Goal: Task Accomplishment & Management: Manage account settings

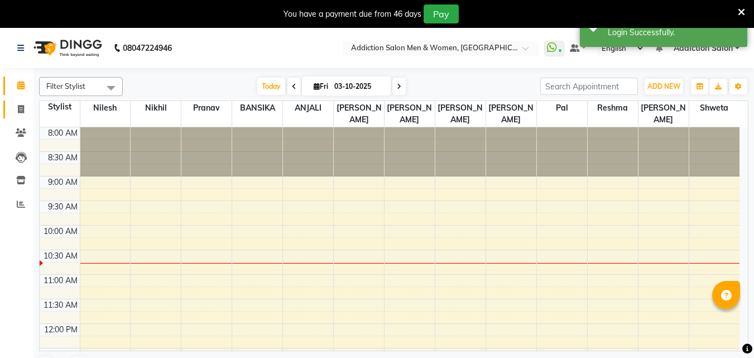
click at [22, 102] on link "Invoice" at bounding box center [16, 109] width 27 height 18
select select "service"
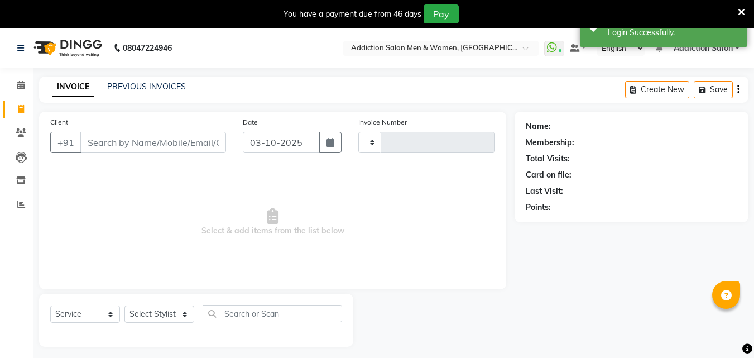
type input "4416"
select select "6595"
click at [123, 83] on link "PREVIOUS INVOICES" at bounding box center [146, 86] width 79 height 10
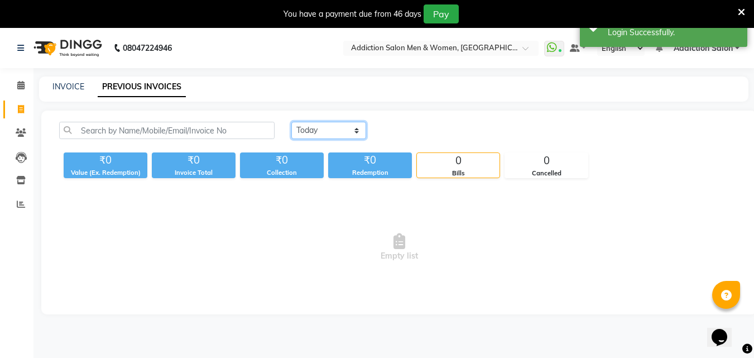
click at [305, 133] on select "[DATE] [DATE] Custom Range" at bounding box center [328, 130] width 75 height 17
click at [291, 122] on select "[DATE] [DATE] Custom Range" at bounding box center [328, 130] width 75 height 17
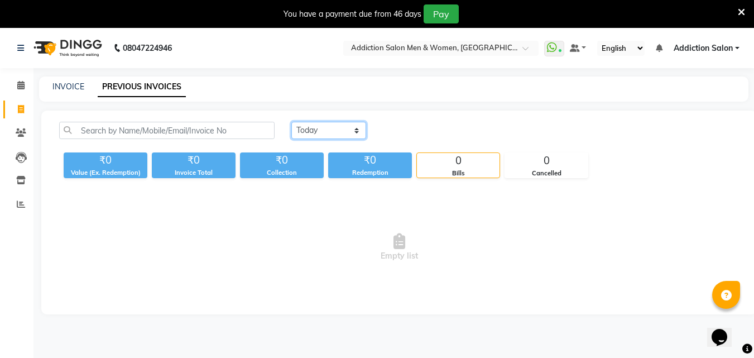
click at [312, 125] on select "[DATE] [DATE] Custom Range" at bounding box center [328, 130] width 75 height 17
select select "range"
click at [291, 122] on select "[DATE] [DATE] Custom Range" at bounding box center [328, 130] width 75 height 17
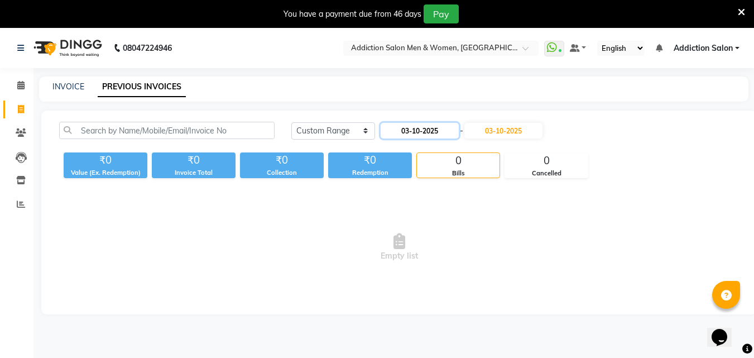
click at [421, 133] on input "03-10-2025" at bounding box center [420, 131] width 78 height 16
select select "10"
select select "2025"
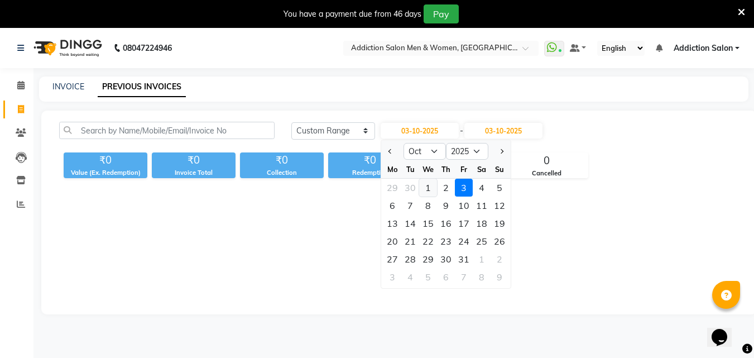
click at [422, 188] on div "1" at bounding box center [428, 188] width 18 height 18
type input "01-10-2025"
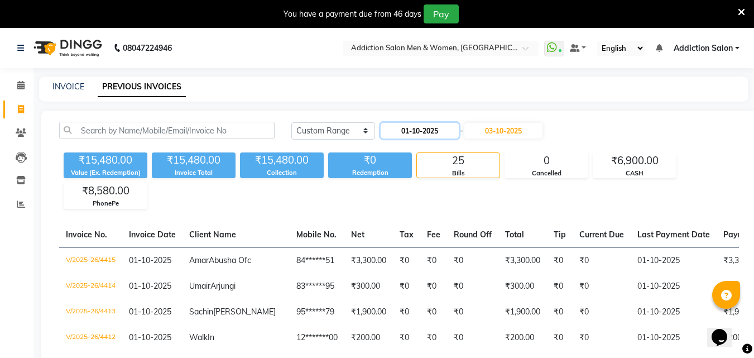
click at [440, 130] on input "01-10-2025" at bounding box center [420, 131] width 78 height 16
select select "10"
select select "2025"
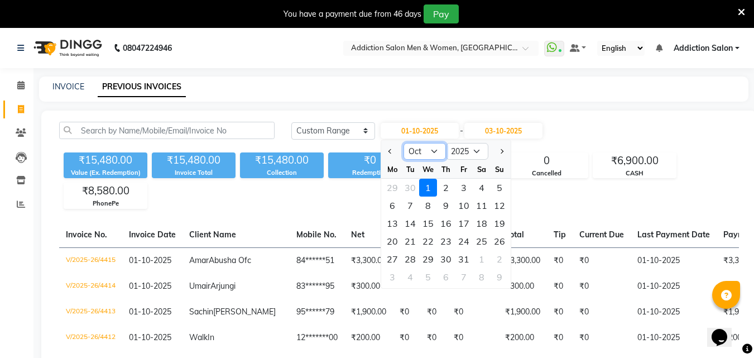
click at [426, 153] on select "Jan Feb Mar Apr May Jun [DATE] Aug Sep Oct Nov Dec" at bounding box center [425, 151] width 42 height 17
select select "9"
click at [404, 143] on select "Jan Feb Mar Apr May Jun [DATE] Aug Sep Oct Nov Dec" at bounding box center [425, 151] width 42 height 17
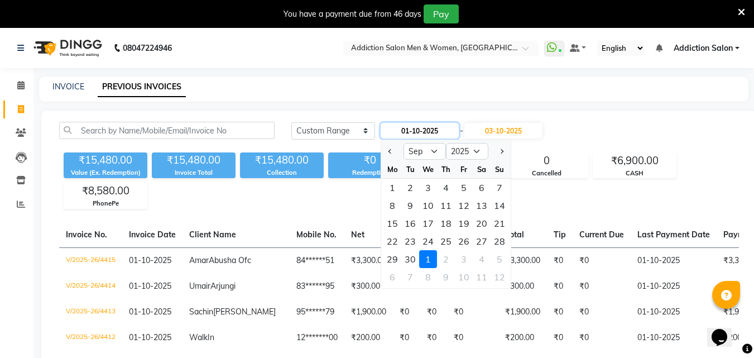
click at [425, 133] on input "01-10-2025" at bounding box center [420, 131] width 78 height 16
click at [399, 190] on div "1" at bounding box center [392, 188] width 18 height 18
type input "01-09-2025"
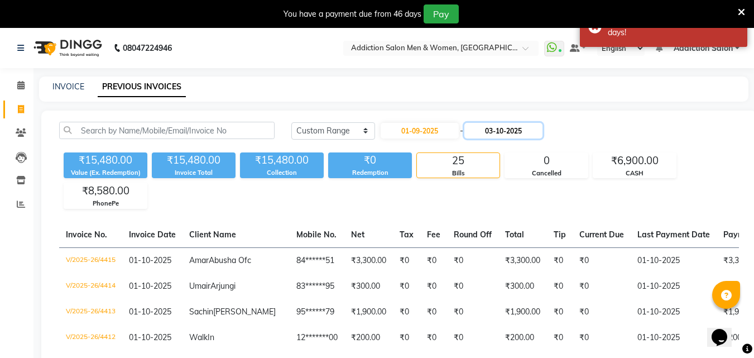
click at [533, 127] on input "03-10-2025" at bounding box center [503, 131] width 78 height 16
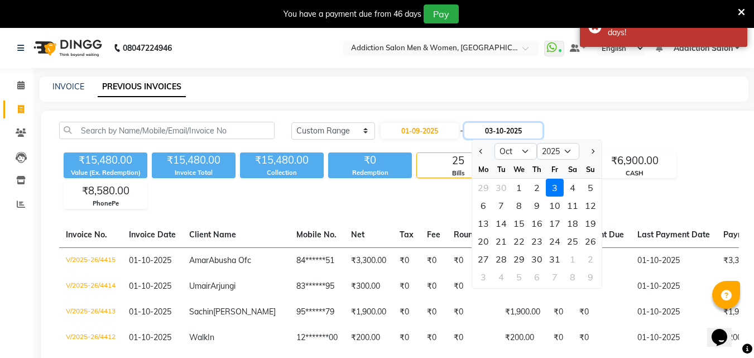
click at [509, 126] on input "03-10-2025" at bounding box center [503, 131] width 78 height 16
click at [499, 152] on select "Sep Oct Nov Dec" at bounding box center [516, 151] width 42 height 17
select select "9"
click at [495, 143] on select "Sep Oct Nov Dec" at bounding box center [516, 151] width 42 height 17
click at [505, 260] on div "30" at bounding box center [501, 259] width 18 height 18
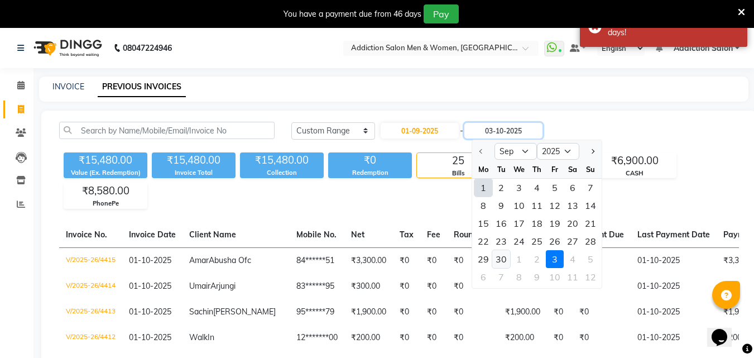
type input "30-09-2025"
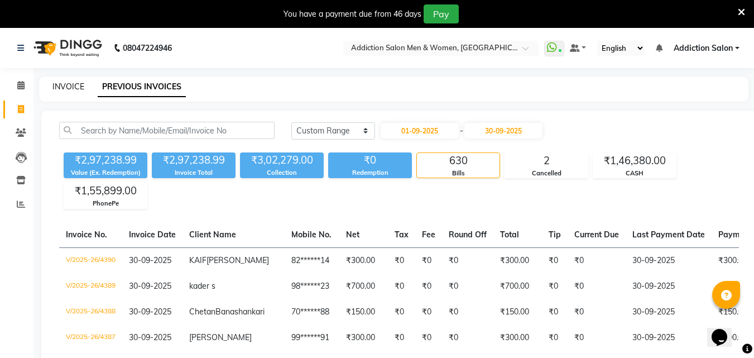
click at [67, 88] on link "INVOICE" at bounding box center [68, 86] width 32 height 10
select select "service"
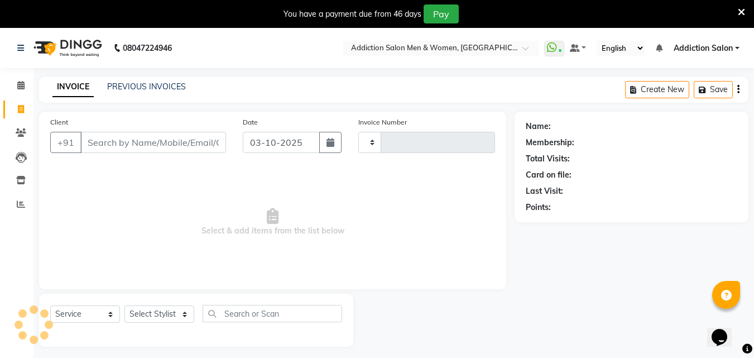
scroll to position [28, 0]
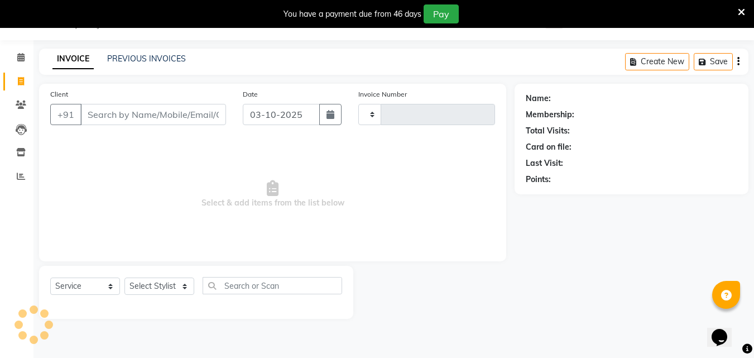
type input "4416"
select select "6595"
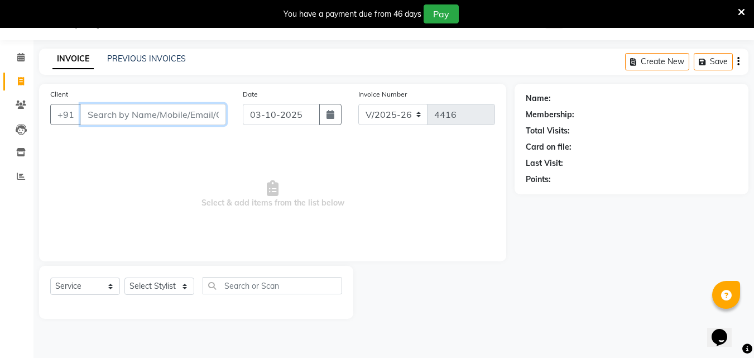
click at [115, 114] on input "Client" at bounding box center [153, 114] width 146 height 21
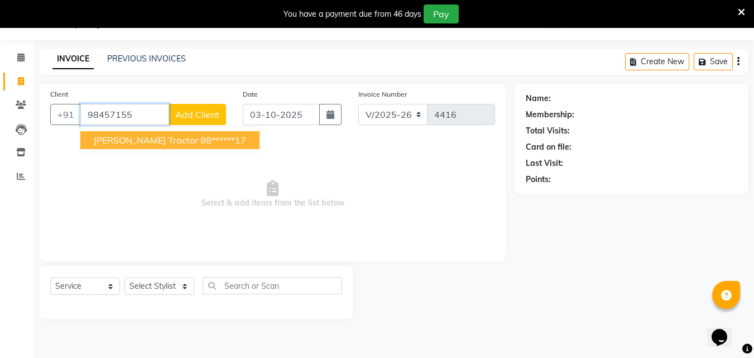
click at [123, 137] on span "[PERSON_NAME] tractor" at bounding box center [146, 140] width 104 height 11
type input "98******17"
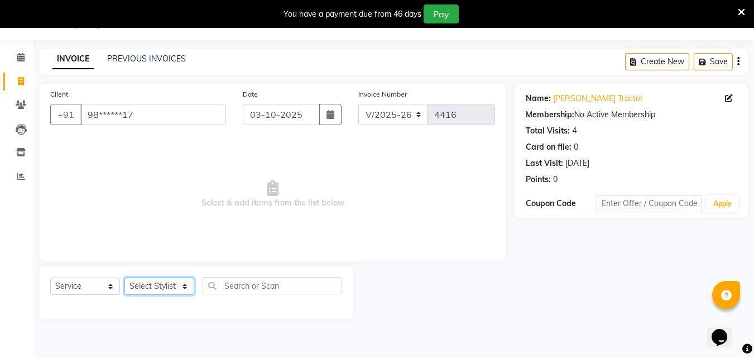
click at [154, 284] on select "Select Stylist Addiction Salon ANJALI BANSIKA [PERSON_NAME] [PERSON_NAME] [PERS…" at bounding box center [159, 285] width 70 height 17
select select "86847"
click at [124, 277] on select "Select Stylist Addiction Salon ANJALI BANSIKA [PERSON_NAME] [PERSON_NAME] [PERS…" at bounding box center [159, 285] width 70 height 17
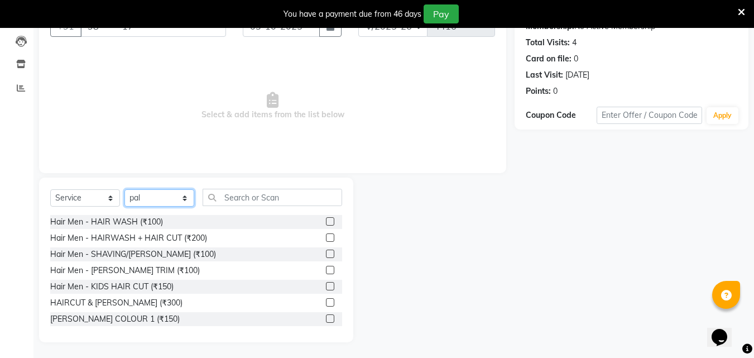
scroll to position [117, 0]
click at [326, 301] on label at bounding box center [330, 301] width 8 height 8
click at [326, 301] on input "checkbox" at bounding box center [329, 301] width 7 height 7
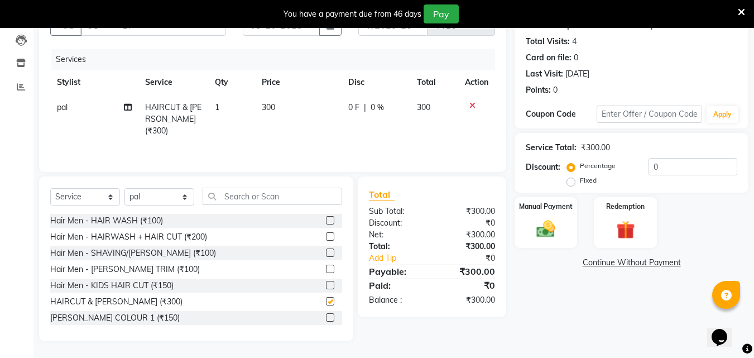
checkbox input "false"
click at [554, 242] on div "Manual Payment" at bounding box center [546, 222] width 65 height 53
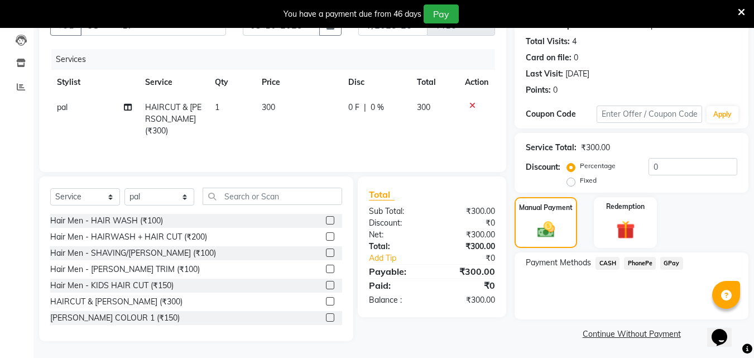
click at [636, 260] on span "PhonePe" at bounding box center [640, 263] width 32 height 13
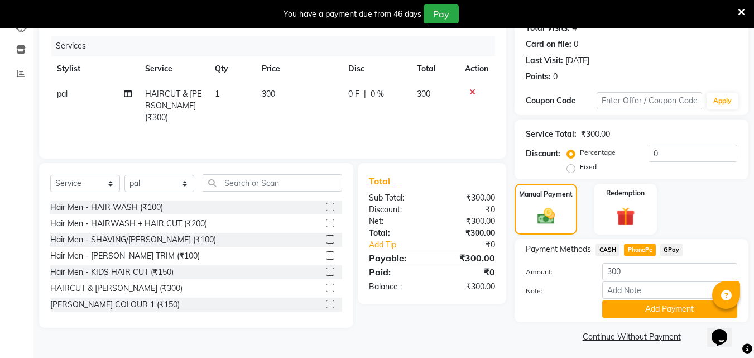
scroll to position [135, 0]
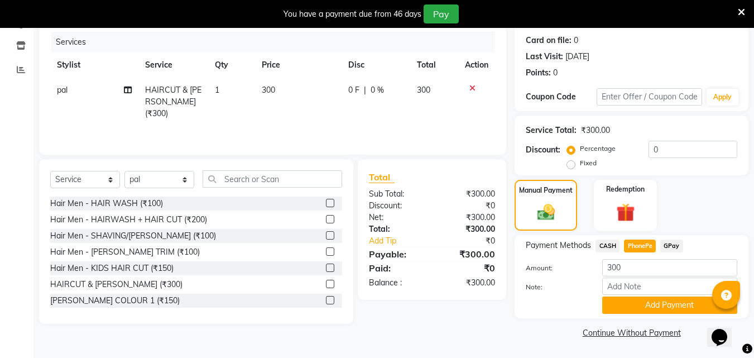
click at [635, 314] on div "Payment Methods CASH PhonePe GPay Amount: 300 Note: Add Payment" at bounding box center [632, 276] width 234 height 83
click at [635, 306] on button "Add Payment" at bounding box center [669, 304] width 135 height 17
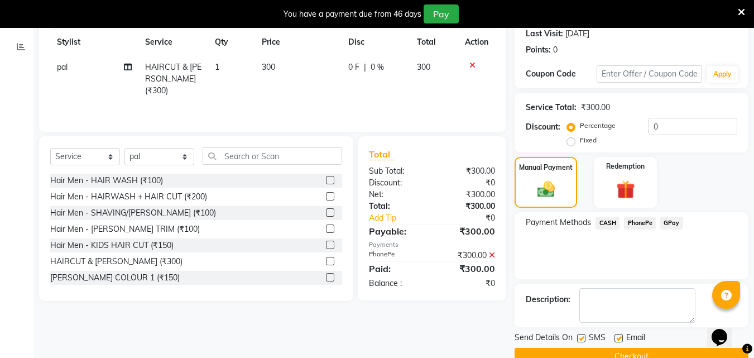
scroll to position [181, 0]
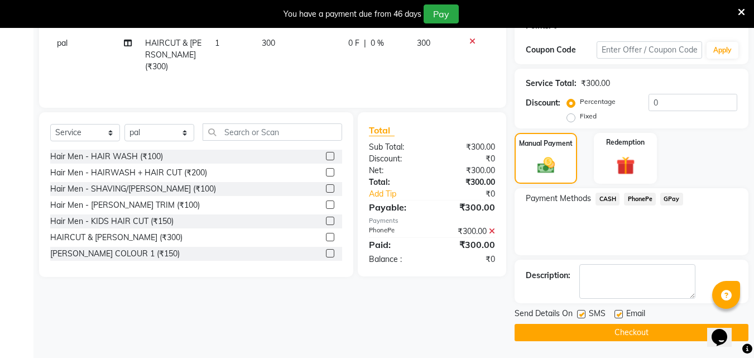
click at [628, 331] on button "Checkout" at bounding box center [632, 332] width 234 height 17
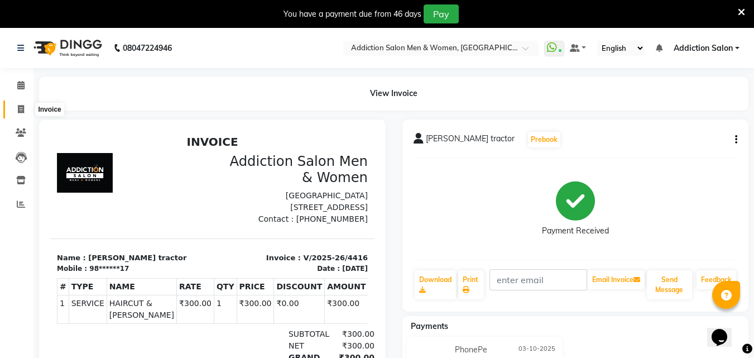
click at [20, 106] on icon at bounding box center [21, 109] width 6 height 8
select select "service"
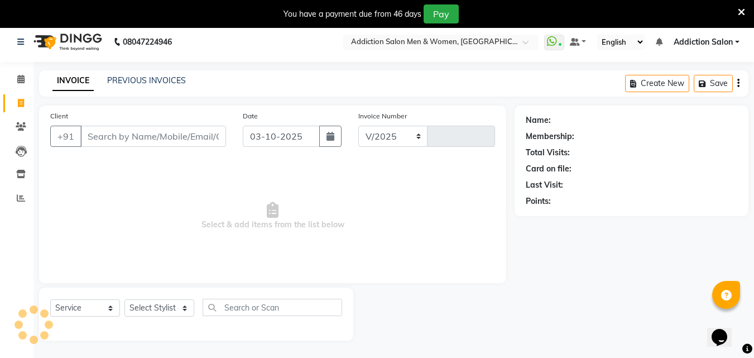
scroll to position [28, 0]
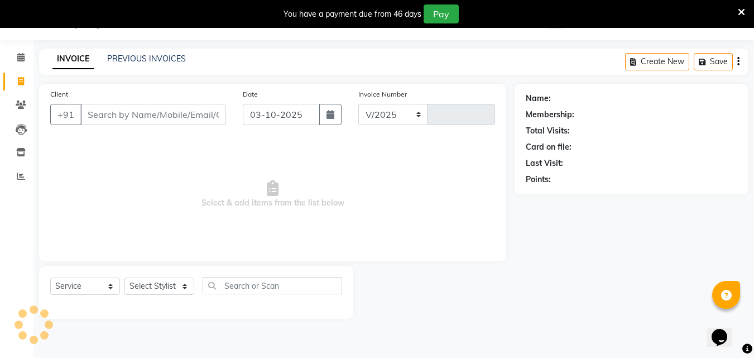
select select "6595"
type input "4417"
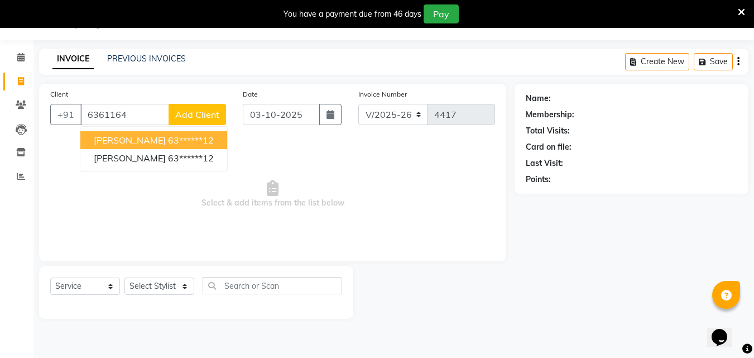
click at [161, 142] on span "[PERSON_NAME]" at bounding box center [130, 140] width 72 height 11
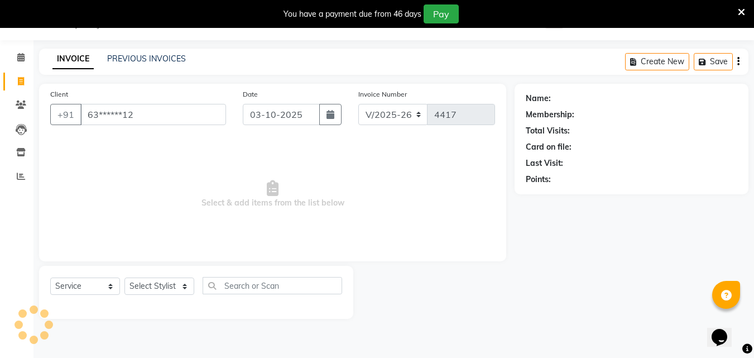
type input "63******12"
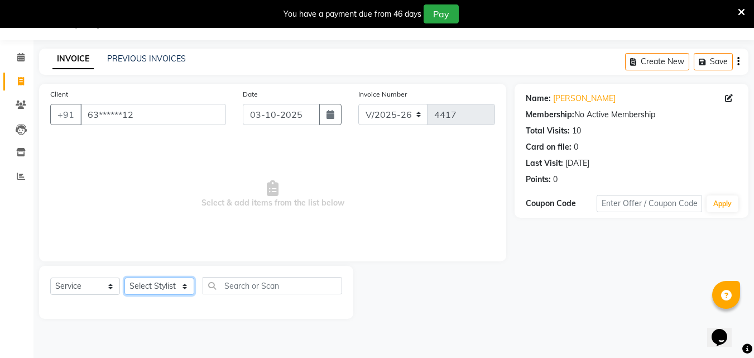
click at [164, 288] on select "Select Stylist Addiction Salon ANJALI BANSIKA [PERSON_NAME] [PERSON_NAME] [PERS…" at bounding box center [159, 285] width 70 height 17
select select "67107"
click at [124, 277] on select "Select Stylist Addiction Salon ANJALI BANSIKA [PERSON_NAME] [PERSON_NAME] [PERS…" at bounding box center [159, 285] width 70 height 17
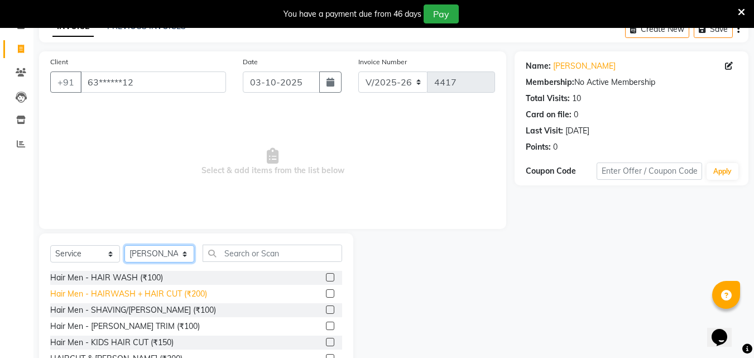
scroll to position [117, 0]
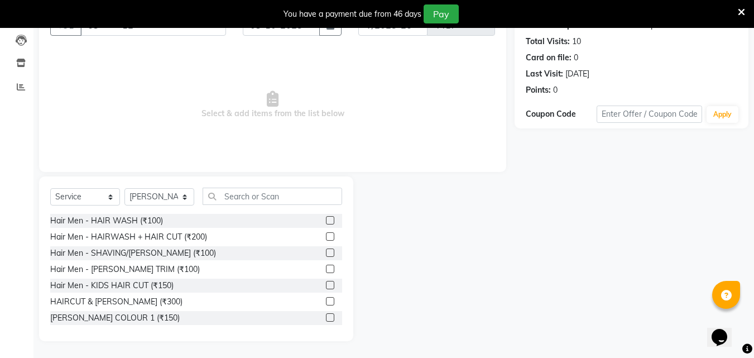
click at [326, 239] on label at bounding box center [330, 236] width 8 height 8
click at [326, 239] on input "checkbox" at bounding box center [329, 236] width 7 height 7
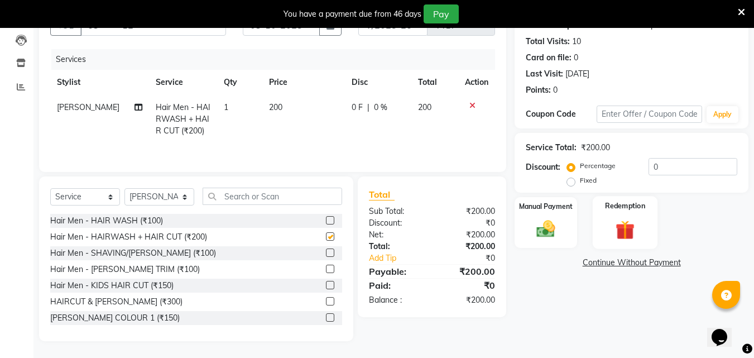
checkbox input "false"
click at [535, 232] on img at bounding box center [545, 229] width 31 height 22
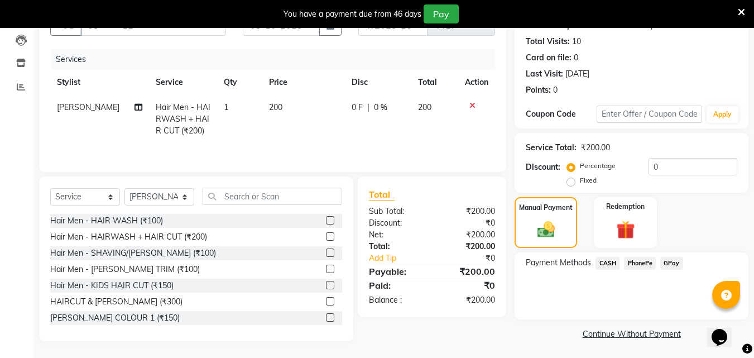
click at [603, 264] on span "CASH" at bounding box center [608, 263] width 24 height 13
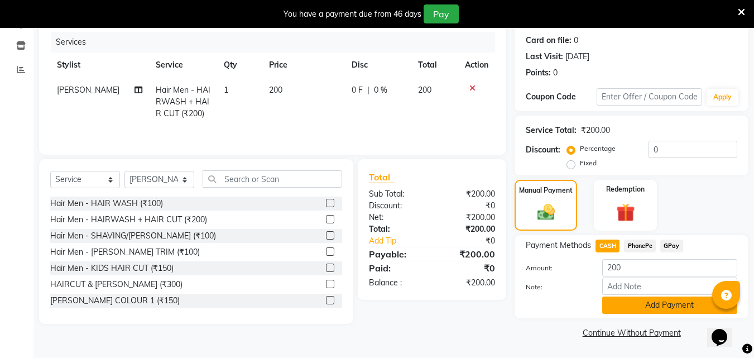
click at [615, 302] on button "Add Payment" at bounding box center [669, 304] width 135 height 17
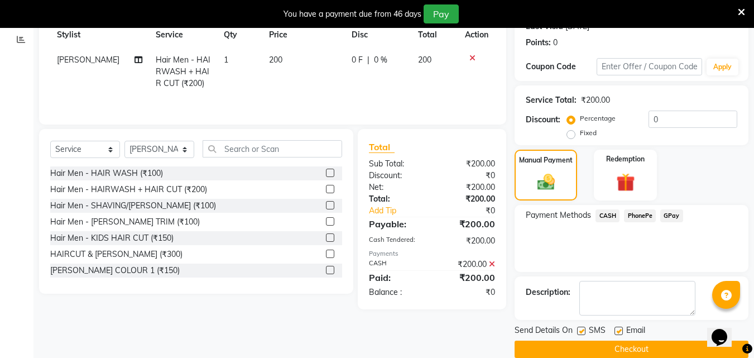
scroll to position [181, 0]
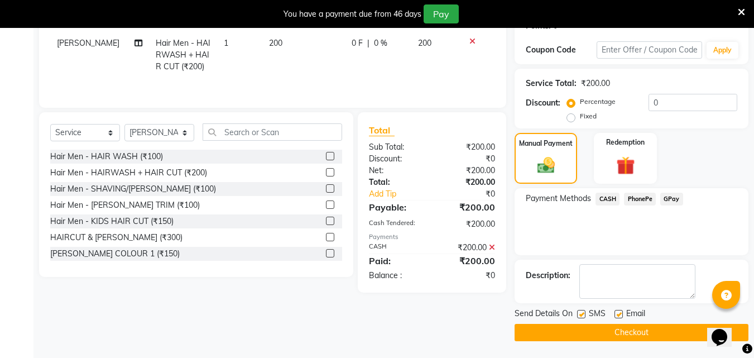
click at [610, 335] on button "Checkout" at bounding box center [632, 332] width 234 height 17
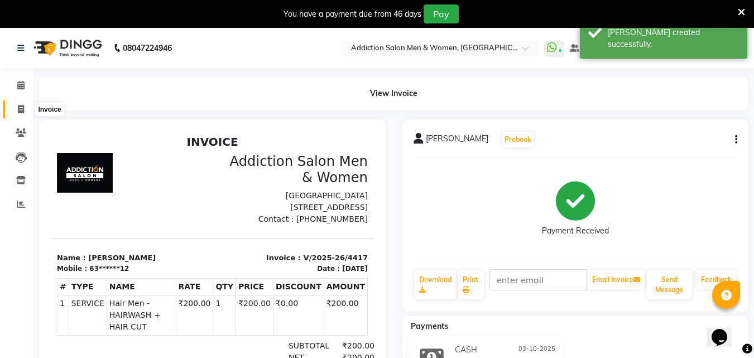
click at [22, 108] on icon at bounding box center [21, 109] width 6 height 8
select select "6595"
select select "service"
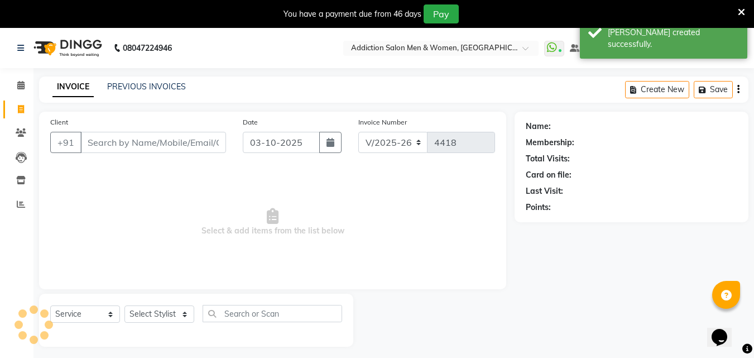
scroll to position [28, 0]
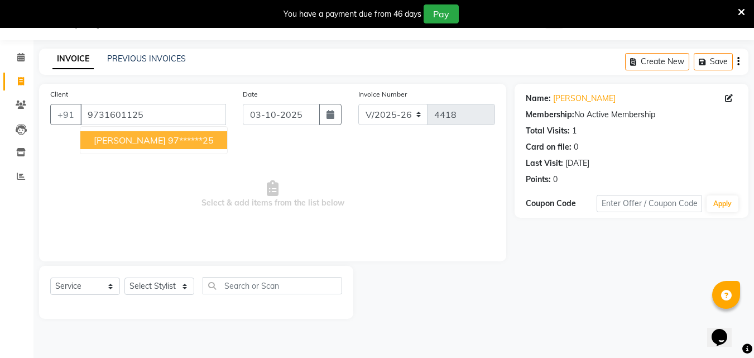
click at [114, 146] on button "[PERSON_NAME] 97******25" at bounding box center [153, 140] width 147 height 18
type input "97******25"
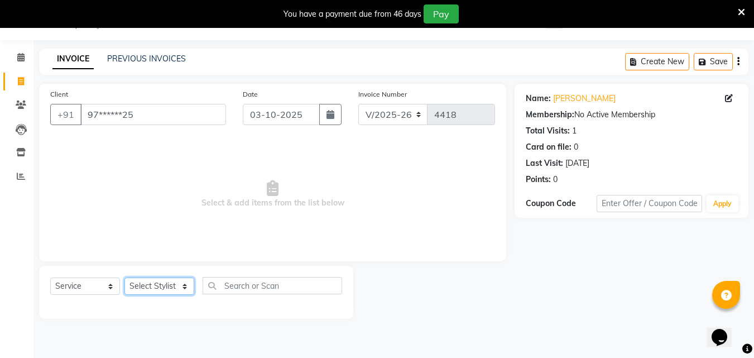
click at [155, 295] on select "Select Stylist Addiction Salon ANJALI BANSIKA [PERSON_NAME] [PERSON_NAME] [PERS…" at bounding box center [159, 285] width 70 height 17
select select "86847"
click at [124, 277] on select "Select Stylist Addiction Salon ANJALI BANSIKA [PERSON_NAME] [PERSON_NAME] [PERS…" at bounding box center [159, 285] width 70 height 17
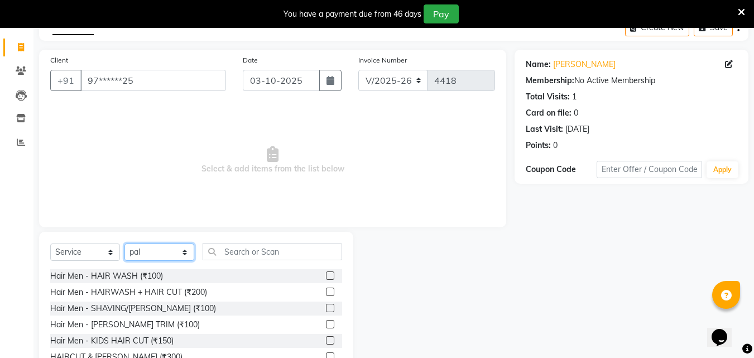
scroll to position [117, 0]
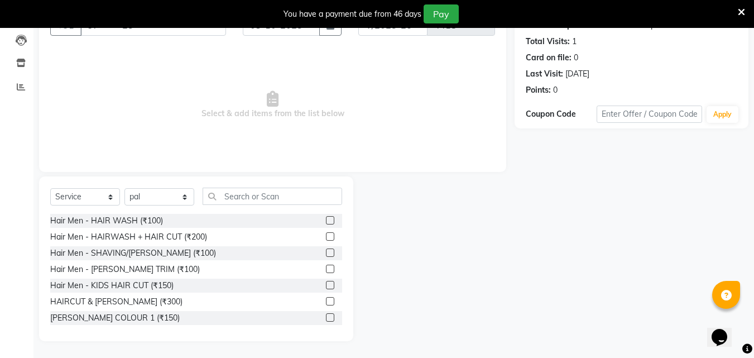
click at [326, 236] on label at bounding box center [330, 236] width 8 height 8
click at [326, 236] on input "checkbox" at bounding box center [329, 236] width 7 height 7
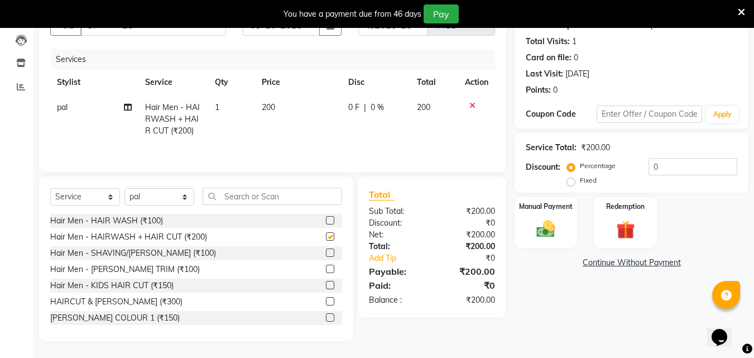
checkbox input "false"
click at [300, 194] on input "text" at bounding box center [273, 196] width 140 height 17
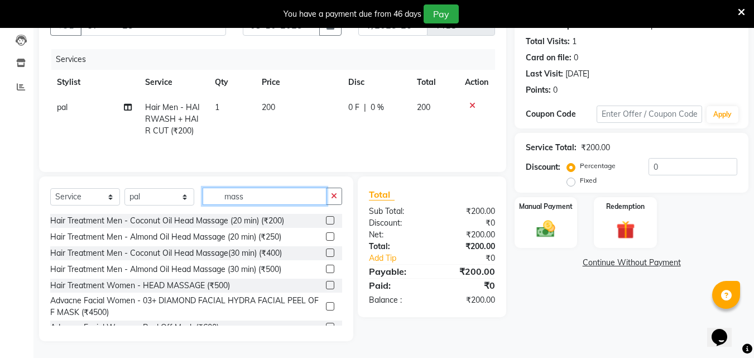
scroll to position [93, 0]
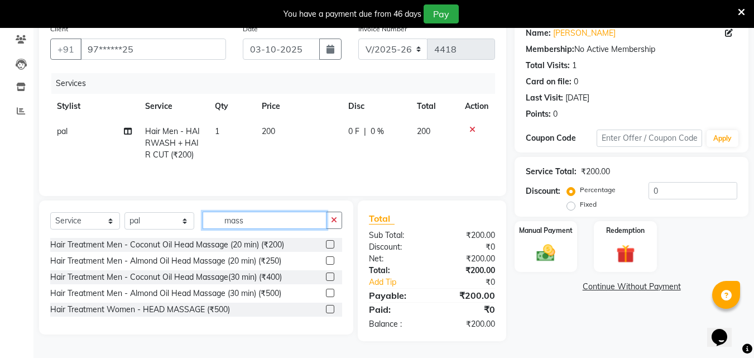
type input "mass"
click at [328, 241] on label at bounding box center [330, 244] width 8 height 8
click at [328, 241] on input "checkbox" at bounding box center [329, 244] width 7 height 7
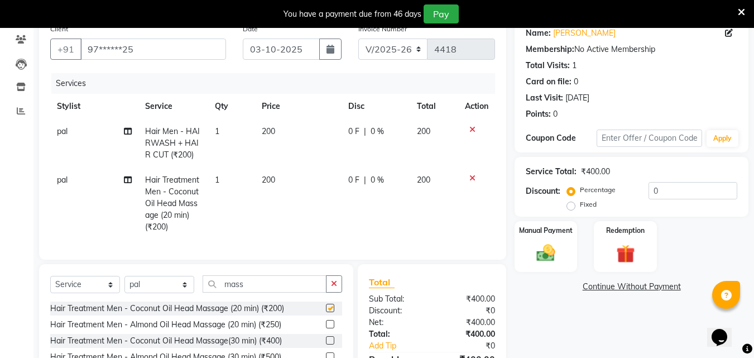
checkbox input "false"
click at [553, 256] on img at bounding box center [545, 253] width 31 height 22
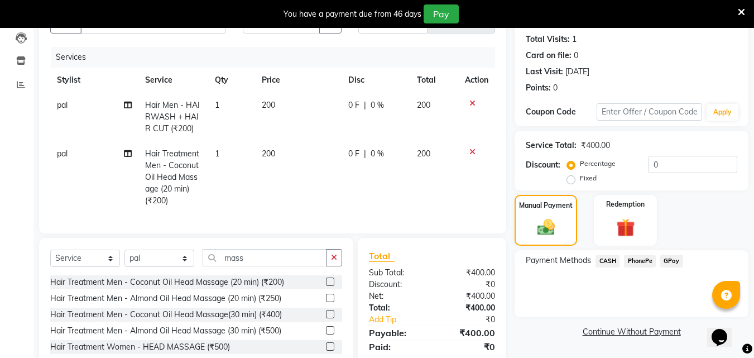
scroll to position [165, 0]
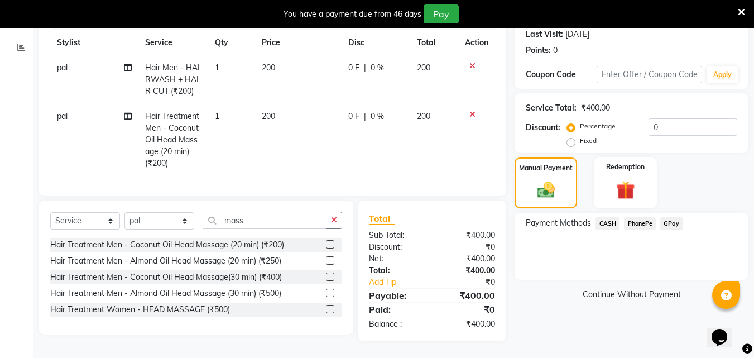
click at [606, 217] on span "CASH" at bounding box center [608, 223] width 24 height 13
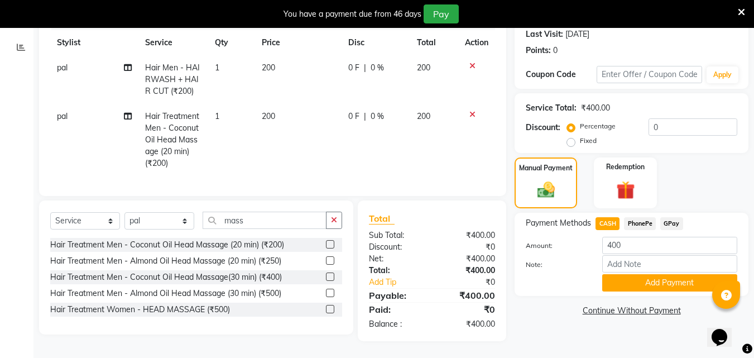
click at [655, 274] on button "Add Payment" at bounding box center [669, 282] width 135 height 17
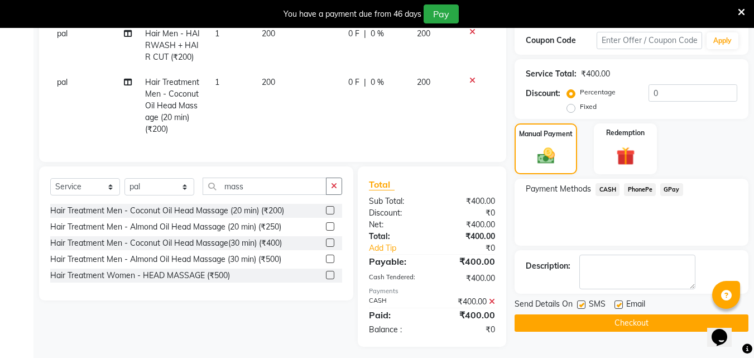
scroll to position [205, 0]
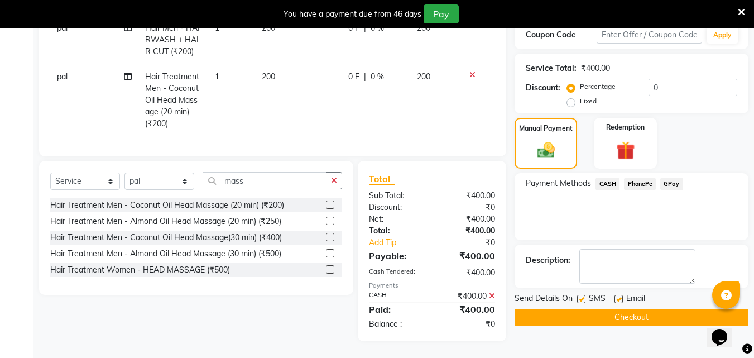
click at [636, 311] on button "Checkout" at bounding box center [632, 317] width 234 height 17
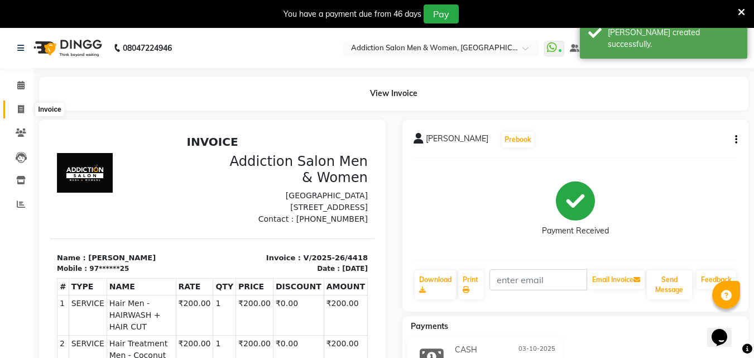
click at [16, 108] on span at bounding box center [21, 109] width 20 height 13
select select "service"
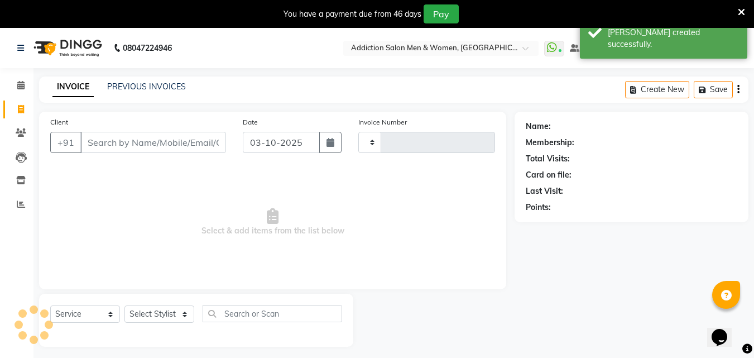
scroll to position [28, 0]
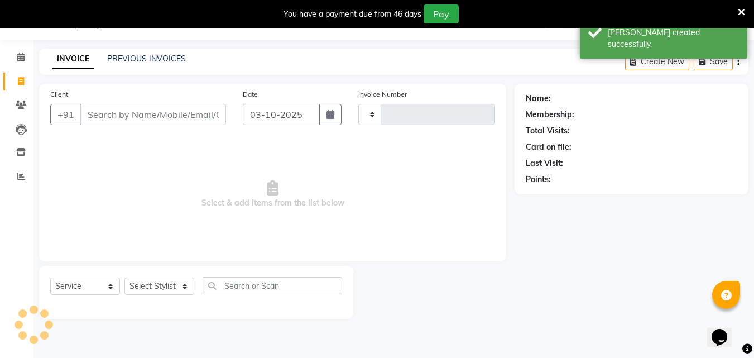
type input "4419"
select select "6595"
type input "5"
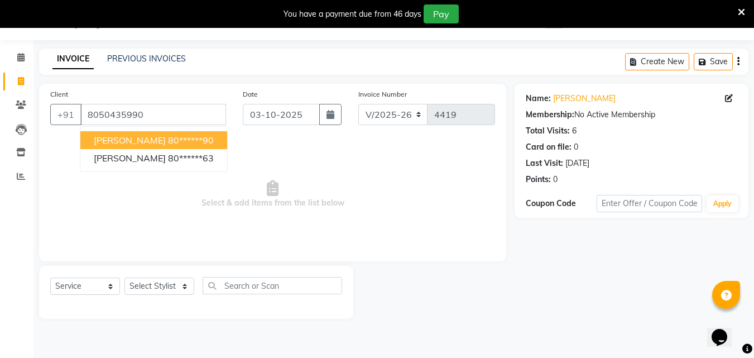
click at [199, 141] on button "[PERSON_NAME] 80******90" at bounding box center [153, 140] width 147 height 18
type input "80******90"
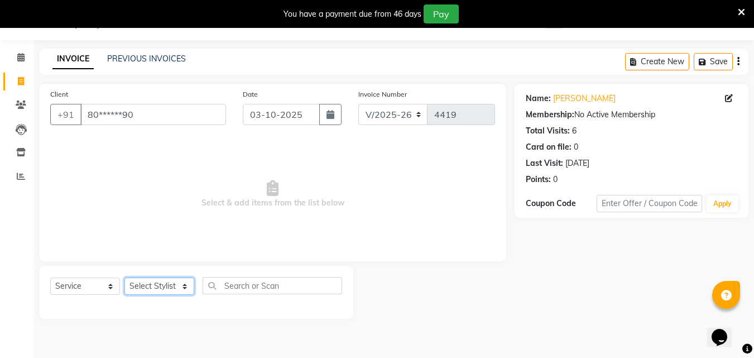
click at [156, 283] on select "Select Stylist Addiction Salon ANJALI BANSIKA [PERSON_NAME] [PERSON_NAME] [PERS…" at bounding box center [159, 285] width 70 height 17
select select "67107"
click at [124, 277] on select "Select Stylist Addiction Salon ANJALI BANSIKA [PERSON_NAME] [PERSON_NAME] [PERS…" at bounding box center [159, 285] width 70 height 17
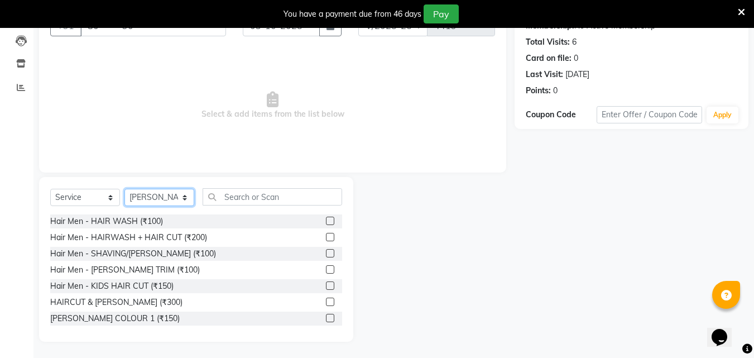
scroll to position [117, 0]
click at [326, 298] on label at bounding box center [330, 301] width 8 height 8
click at [326, 298] on input "checkbox" at bounding box center [329, 301] width 7 height 7
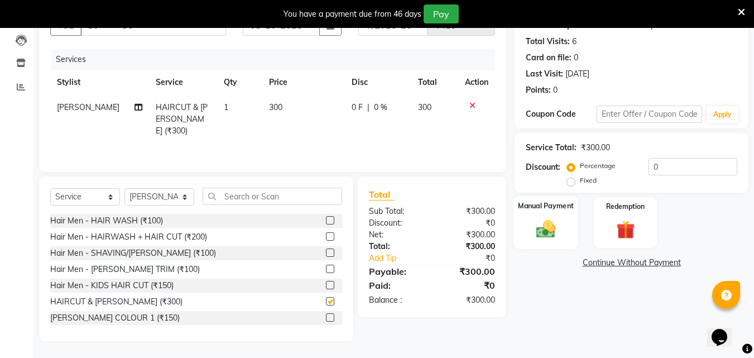
checkbox input "false"
click at [543, 215] on div "Manual Payment" at bounding box center [546, 222] width 65 height 53
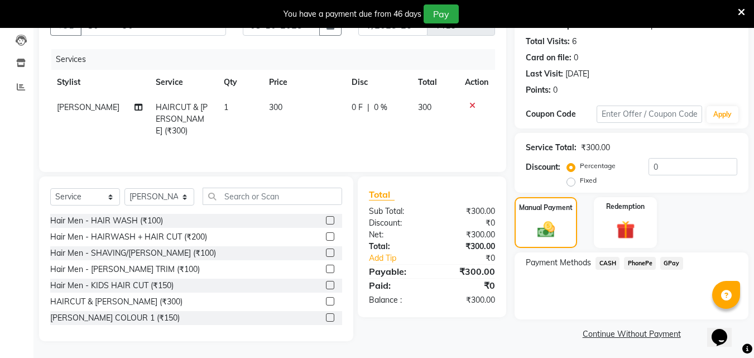
click at [631, 265] on span "PhonePe" at bounding box center [640, 263] width 32 height 13
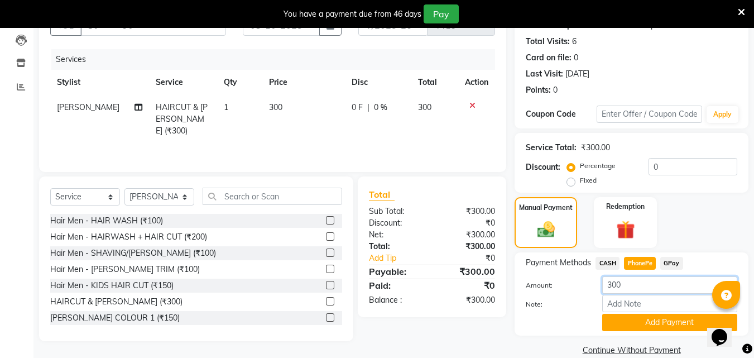
click at [634, 292] on input "300" at bounding box center [669, 284] width 135 height 17
type input "3"
type input "250"
click at [642, 326] on button "Add Payment" at bounding box center [669, 322] width 135 height 17
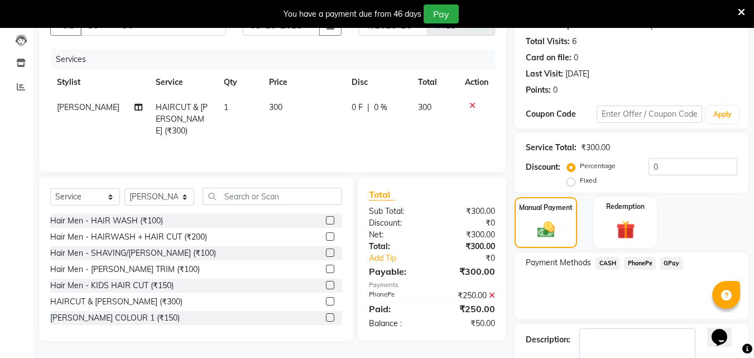
click at [614, 270] on div "CASH" at bounding box center [605, 264] width 28 height 15
click at [614, 269] on span "CASH" at bounding box center [608, 263] width 24 height 13
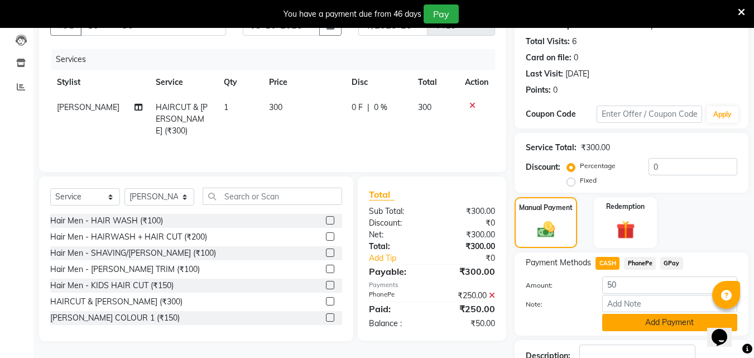
click at [626, 320] on button "Add Payment" at bounding box center [669, 322] width 135 height 17
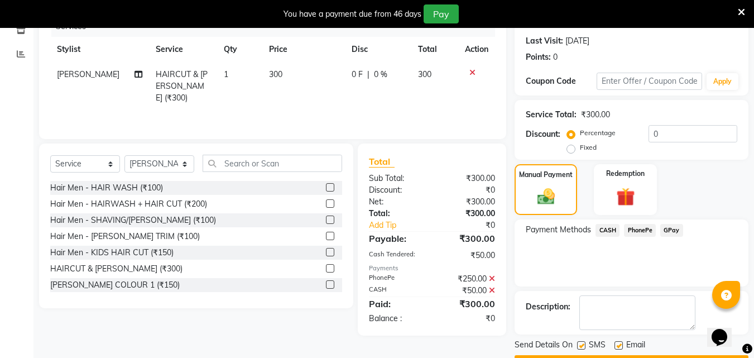
scroll to position [181, 0]
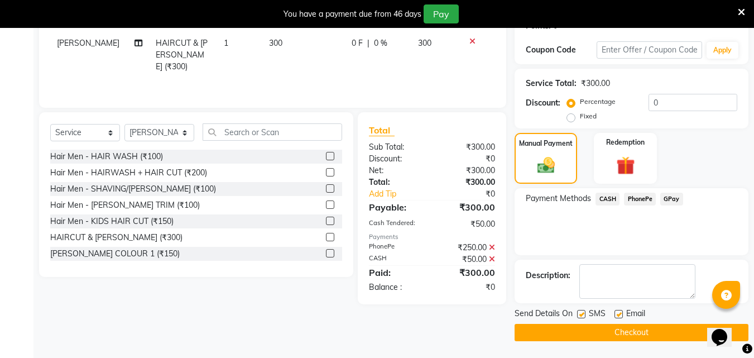
click at [636, 335] on button "Checkout" at bounding box center [632, 332] width 234 height 17
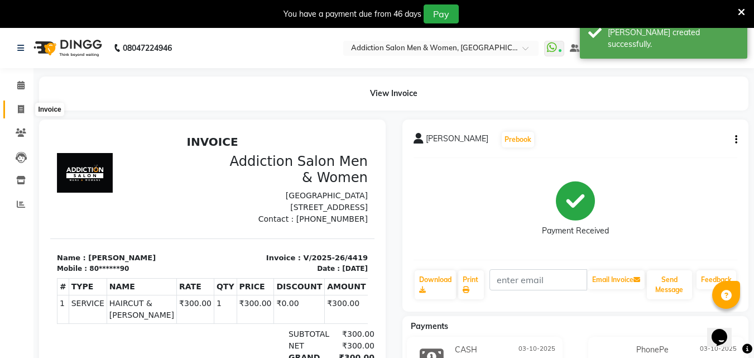
click at [19, 113] on icon at bounding box center [21, 109] width 6 height 8
select select "service"
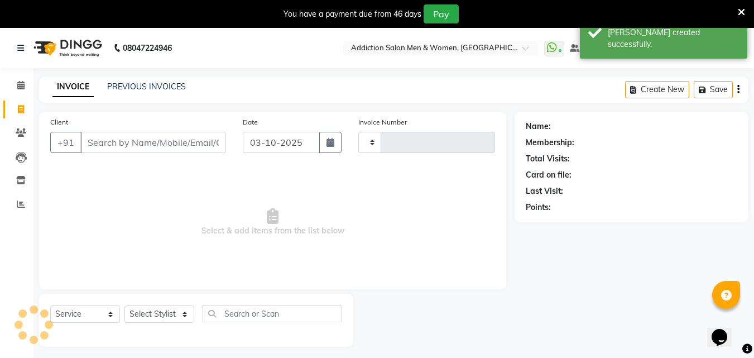
scroll to position [28, 0]
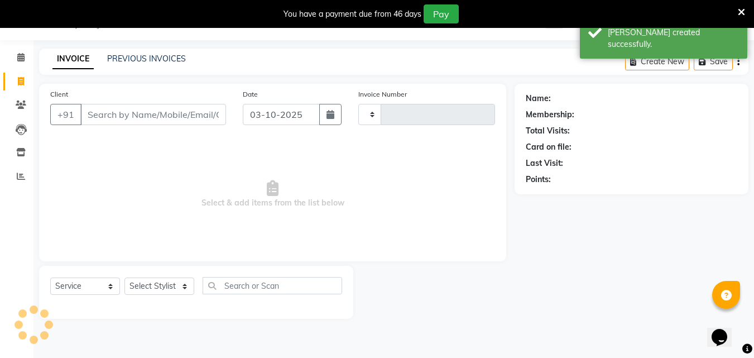
type input "4420"
select select "6595"
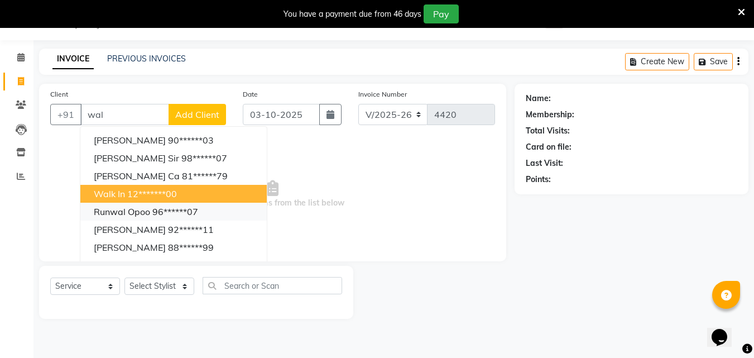
click at [160, 204] on ngb-typeahead-window "[PERSON_NAME] 90******03 [PERSON_NAME] Sir 98******07 [PERSON_NAME] Ca 81******…" at bounding box center [174, 220] width 188 height 189
click at [158, 191] on ngb-highlight "12*******00" at bounding box center [152, 193] width 50 height 11
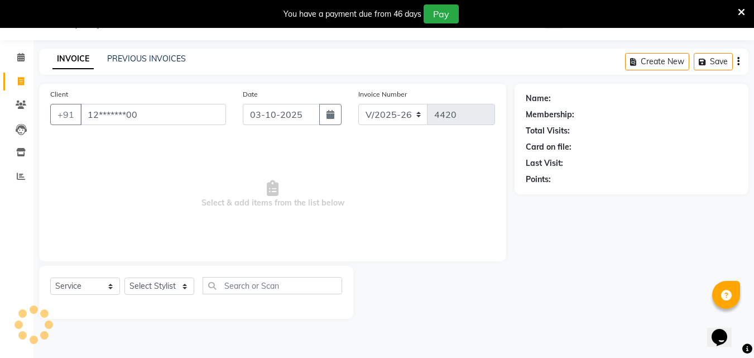
type input "12*******00"
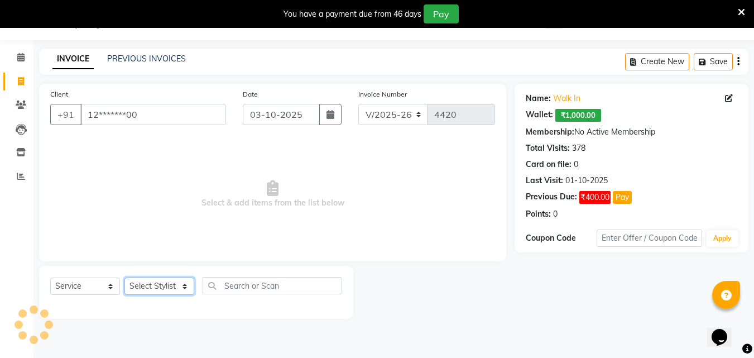
click at [158, 282] on select "Select Stylist Addiction Salon ANJALI BANSIKA [PERSON_NAME] [PERSON_NAME] [PERS…" at bounding box center [159, 285] width 70 height 17
select select "67107"
click at [124, 277] on select "Select Stylist Addiction Salon ANJALI BANSIKA [PERSON_NAME] [PERSON_NAME] [PERS…" at bounding box center [159, 285] width 70 height 17
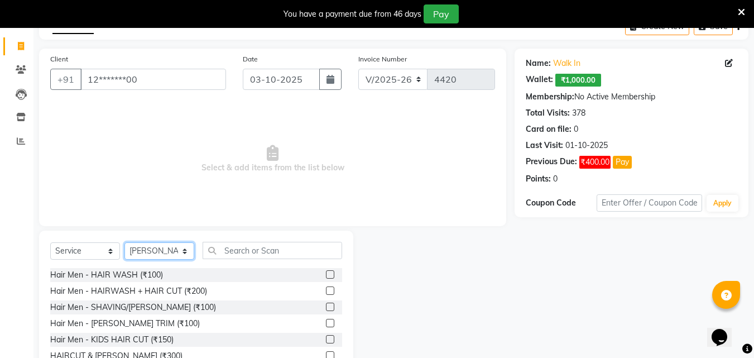
scroll to position [117, 0]
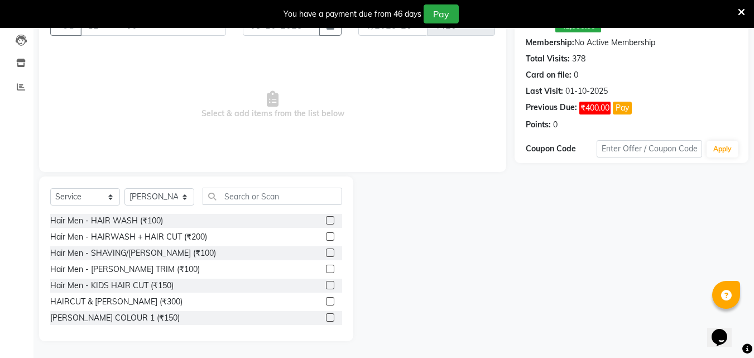
click at [326, 302] on label at bounding box center [330, 301] width 8 height 8
click at [326, 302] on input "checkbox" at bounding box center [329, 301] width 7 height 7
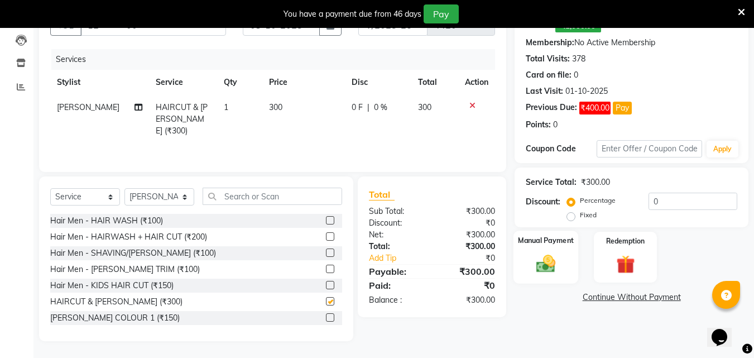
checkbox input "false"
click at [569, 255] on div "Manual Payment" at bounding box center [546, 257] width 65 height 53
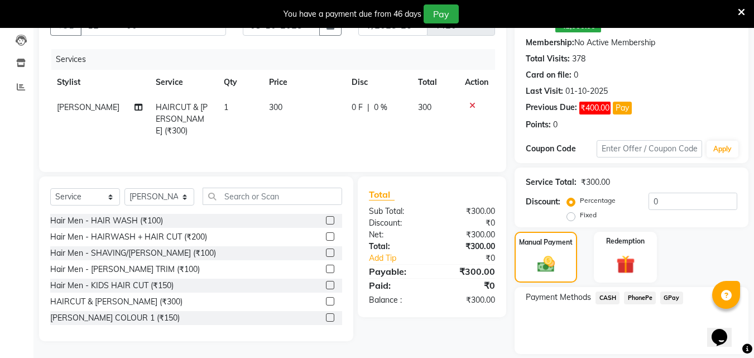
click at [630, 296] on span "PhonePe" at bounding box center [640, 297] width 32 height 13
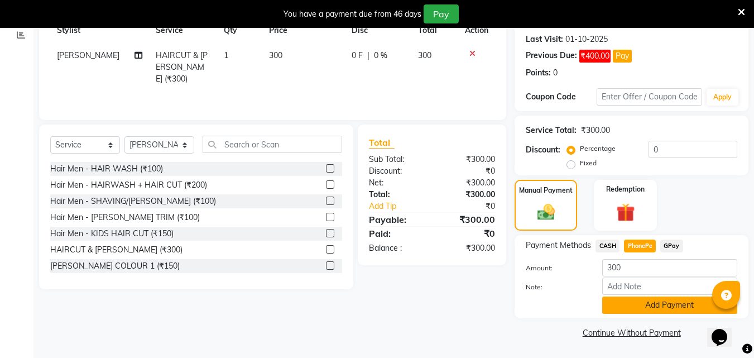
click at [645, 305] on button "Add Payment" at bounding box center [669, 304] width 135 height 17
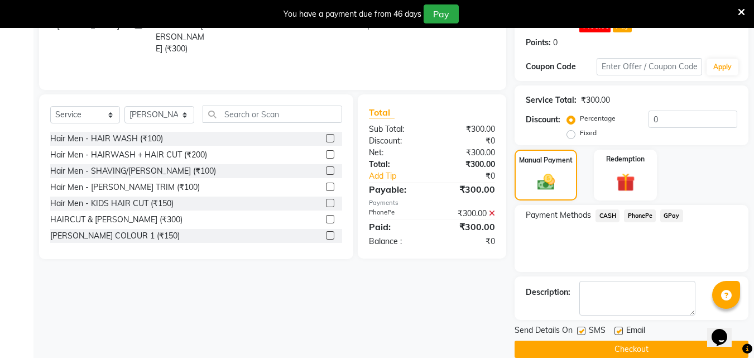
scroll to position [216, 0]
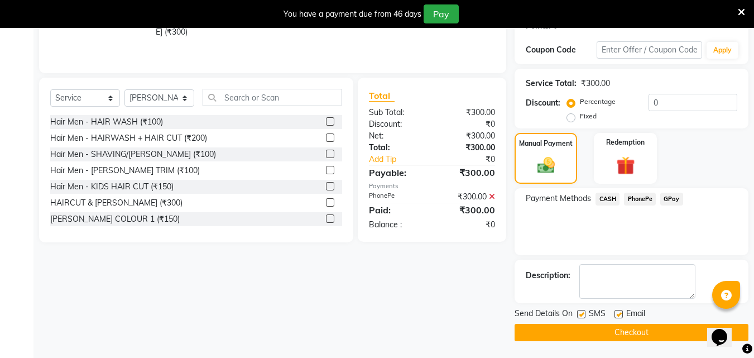
click at [645, 324] on button "Checkout" at bounding box center [632, 332] width 234 height 17
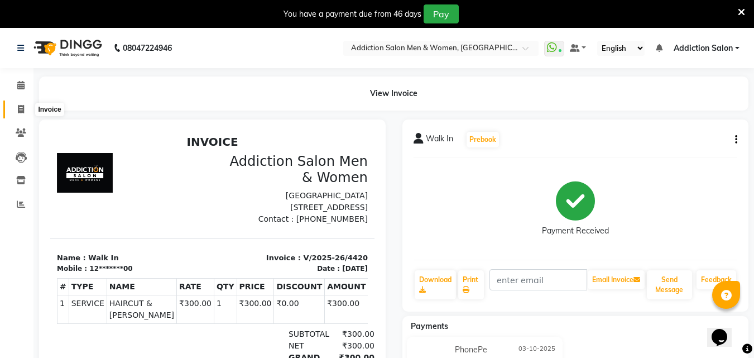
click at [22, 111] on icon at bounding box center [21, 109] width 6 height 8
select select "service"
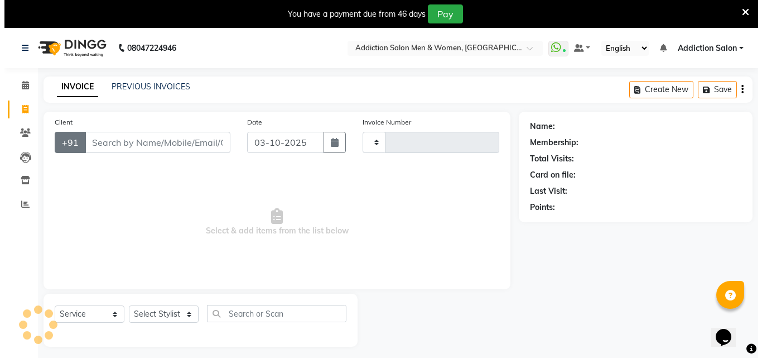
scroll to position [28, 0]
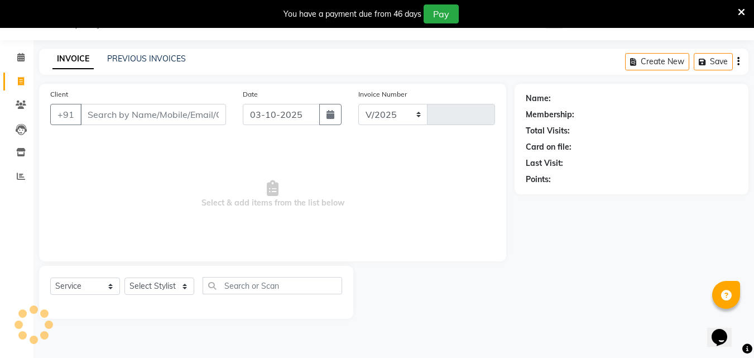
select select "6595"
type input "4421"
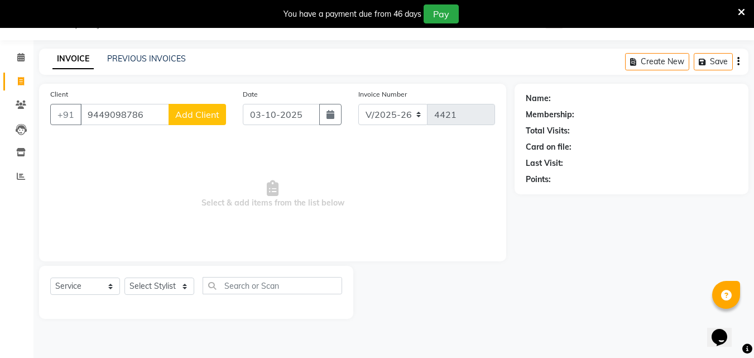
type input "9449098786"
click at [183, 105] on button "Add Client" at bounding box center [197, 114] width 57 height 21
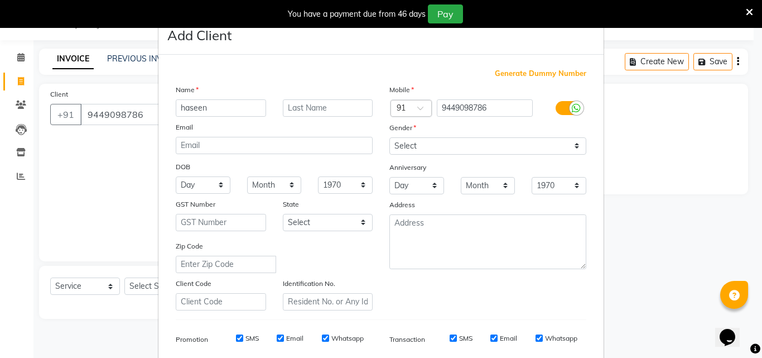
type input "haseen"
click at [411, 145] on select "Select [DEMOGRAPHIC_DATA] [DEMOGRAPHIC_DATA] Other Prefer Not To Say" at bounding box center [488, 145] width 197 height 17
select select "[DEMOGRAPHIC_DATA]"
click at [390, 137] on select "Select [DEMOGRAPHIC_DATA] [DEMOGRAPHIC_DATA] Other Prefer Not To Say" at bounding box center [488, 145] width 197 height 17
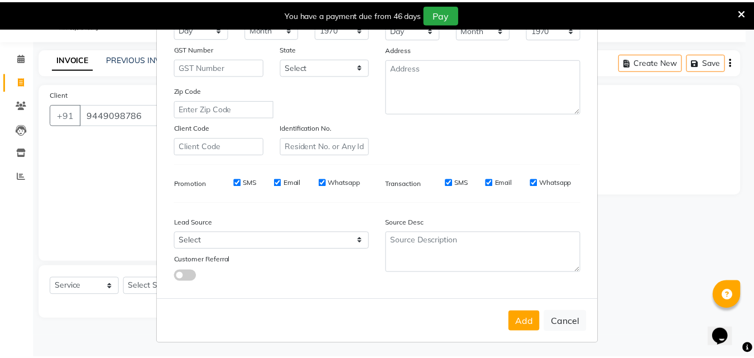
scroll to position [157, 0]
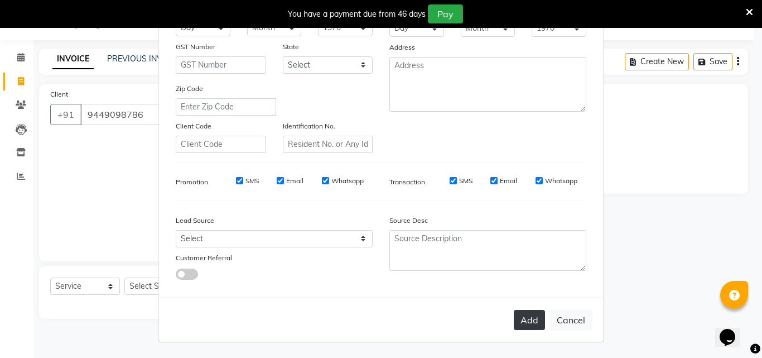
click at [518, 324] on button "Add" at bounding box center [529, 320] width 31 height 20
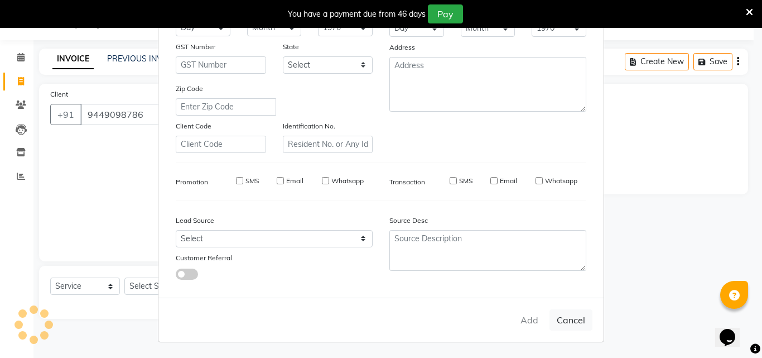
type input "94******86"
select select
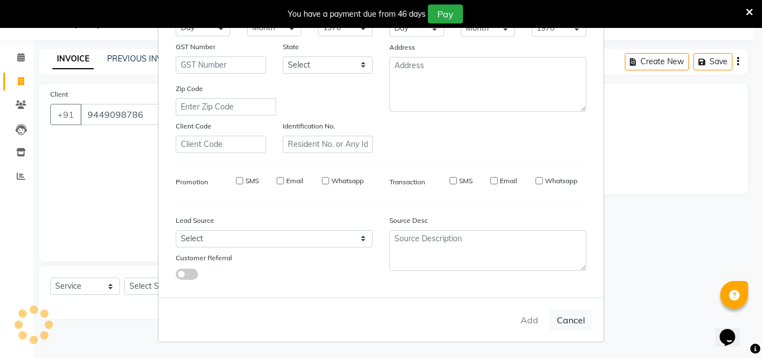
select select
checkbox input "false"
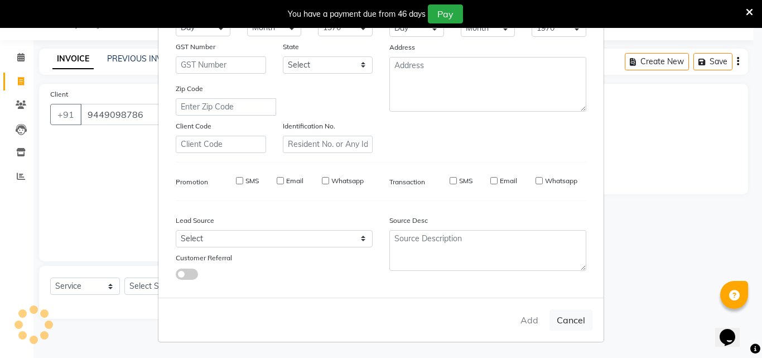
checkbox input "false"
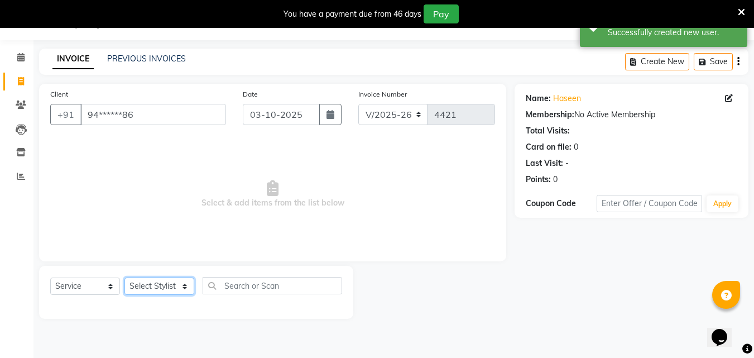
click at [193, 281] on select "Select Stylist Addiction Salon ANJALI BANSIKA [PERSON_NAME] [PERSON_NAME] [PERS…" at bounding box center [159, 285] width 70 height 17
select select "61697"
click at [124, 277] on select "Select Stylist Addiction Salon ANJALI BANSIKA [PERSON_NAME] [PERSON_NAME] [PERS…" at bounding box center [159, 285] width 70 height 17
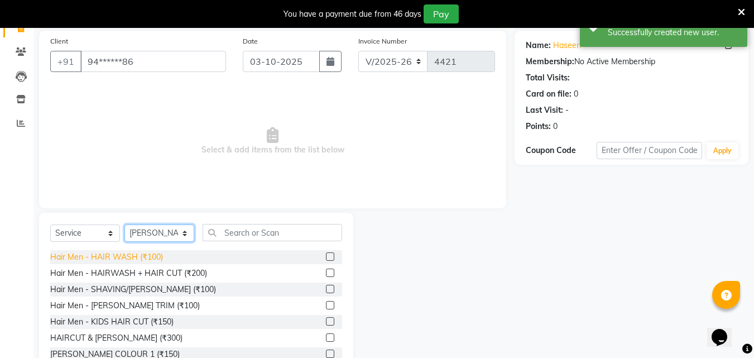
scroll to position [117, 0]
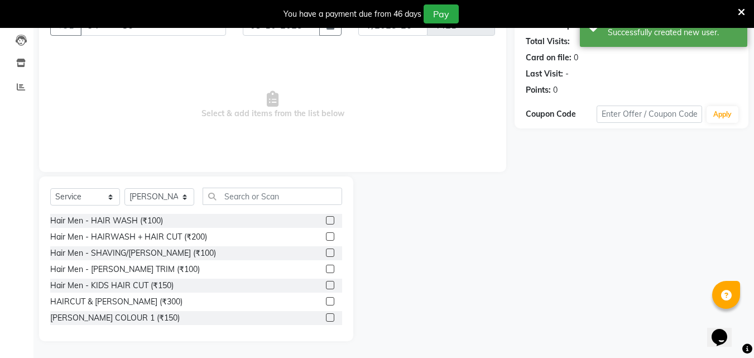
click at [326, 285] on label at bounding box center [330, 285] width 8 height 8
click at [326, 285] on input "checkbox" at bounding box center [329, 285] width 7 height 7
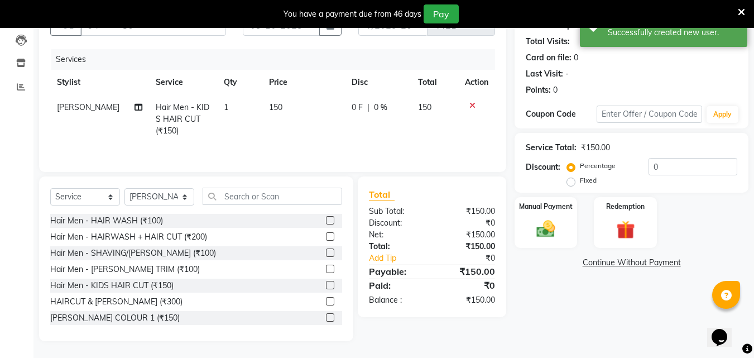
click at [326, 285] on label at bounding box center [330, 285] width 8 height 8
click at [326, 285] on input "checkbox" at bounding box center [329, 285] width 7 height 7
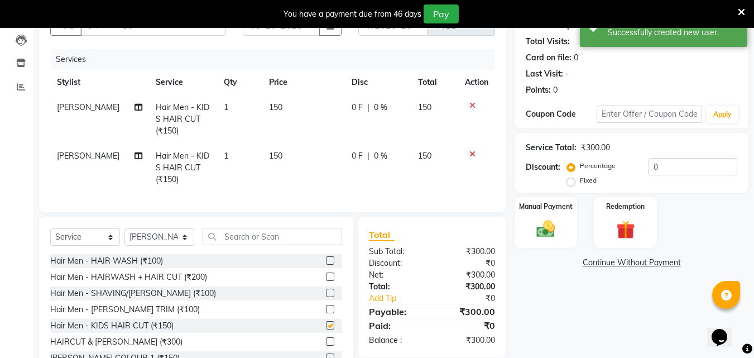
checkbox input "false"
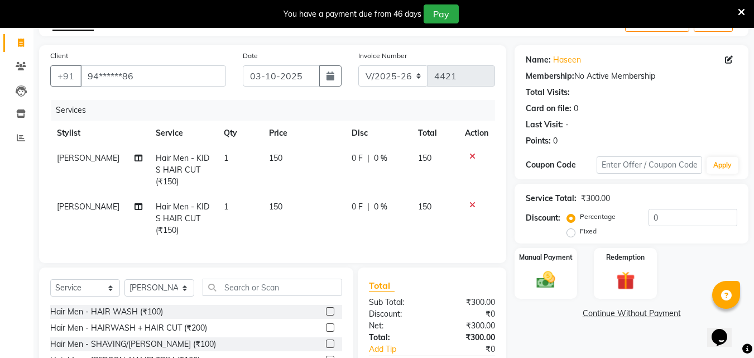
scroll to position [166, 0]
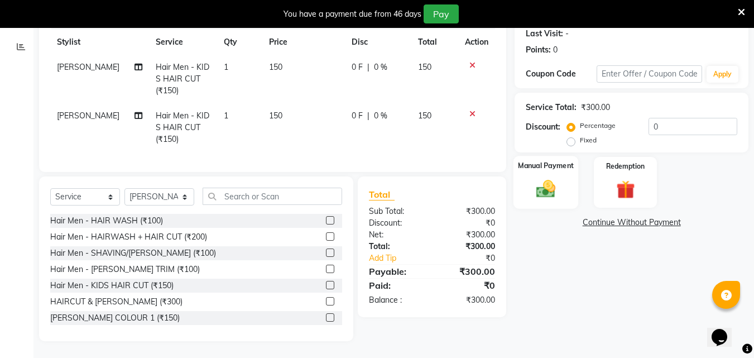
click at [545, 181] on img at bounding box center [545, 189] width 31 height 22
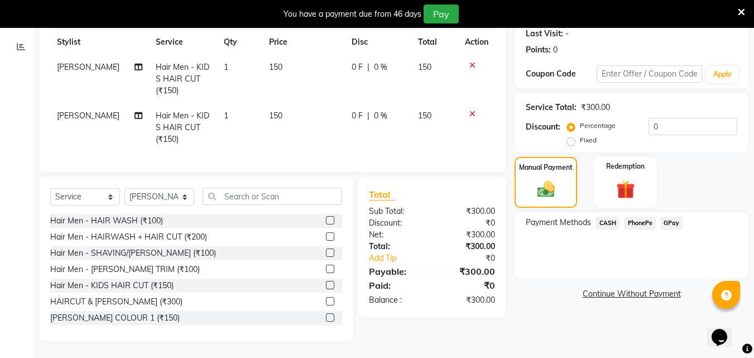
click at [631, 217] on span "PhonePe" at bounding box center [640, 223] width 32 height 13
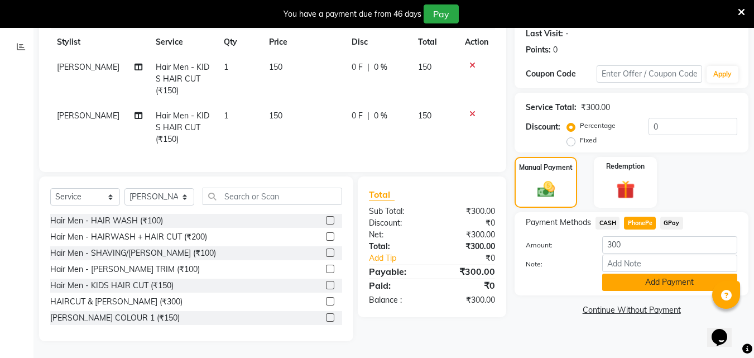
click at [655, 277] on button "Add Payment" at bounding box center [669, 282] width 135 height 17
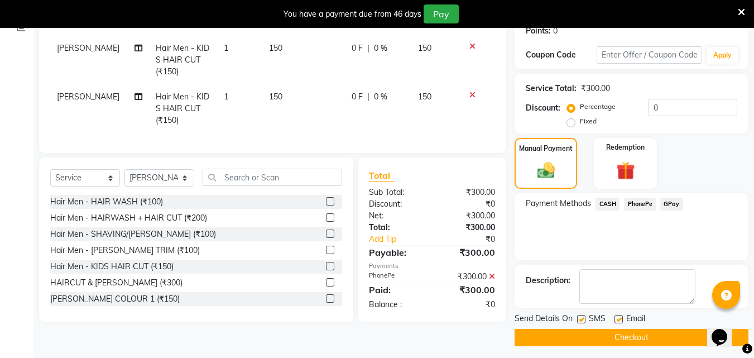
scroll to position [181, 0]
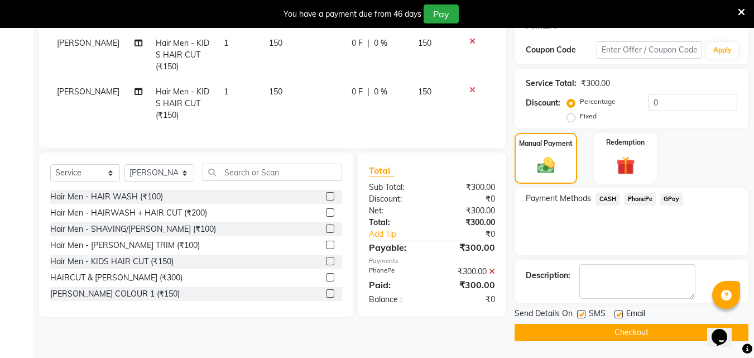
click at [669, 327] on button "Checkout" at bounding box center [632, 332] width 234 height 17
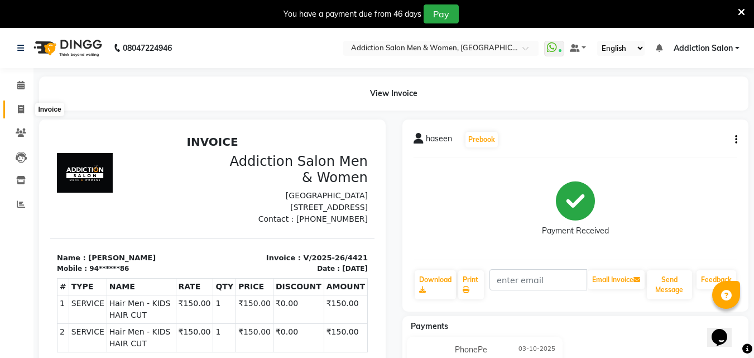
click at [23, 108] on icon at bounding box center [21, 109] width 6 height 8
select select "6595"
select select "service"
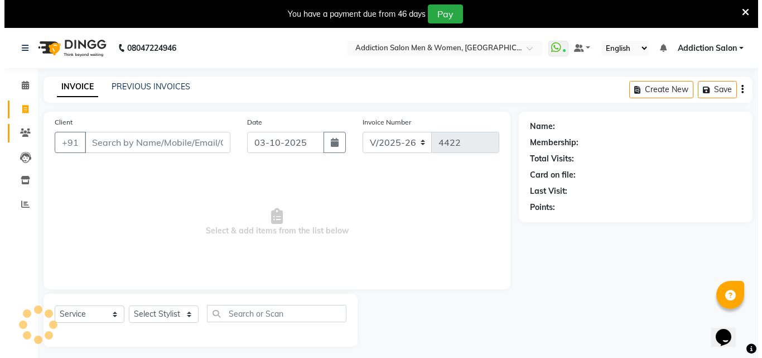
scroll to position [28, 0]
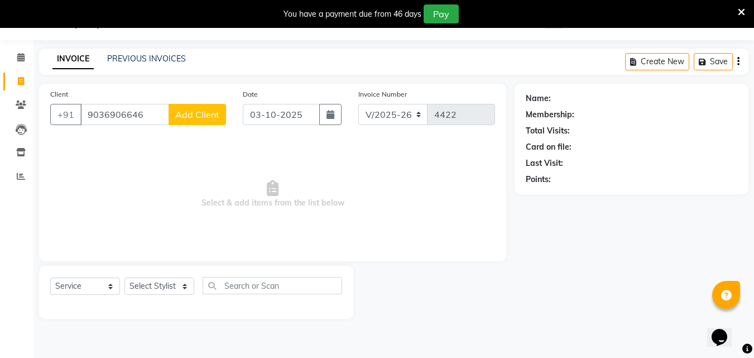
type input "9036906646"
click at [202, 113] on span "Add Client" at bounding box center [197, 114] width 44 height 11
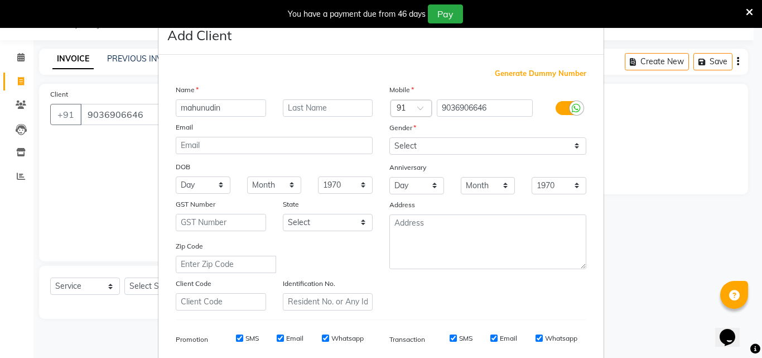
type input "mahunudin"
click at [415, 143] on select "Select [DEMOGRAPHIC_DATA] [DEMOGRAPHIC_DATA] Other Prefer Not To Say" at bounding box center [488, 145] width 197 height 17
select select "[DEMOGRAPHIC_DATA]"
click at [390, 137] on select "Select [DEMOGRAPHIC_DATA] [DEMOGRAPHIC_DATA] Other Prefer Not To Say" at bounding box center [488, 145] width 197 height 17
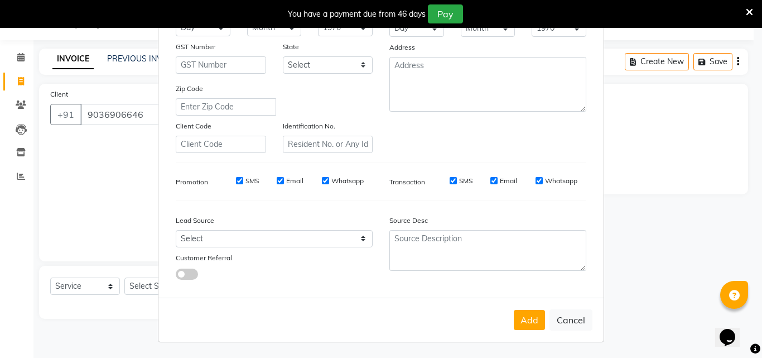
scroll to position [0, 0]
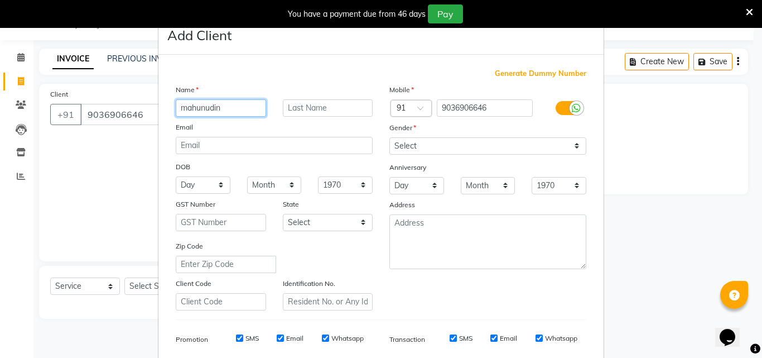
click at [247, 111] on input "mahunudin" at bounding box center [221, 107] width 90 height 17
type input "m"
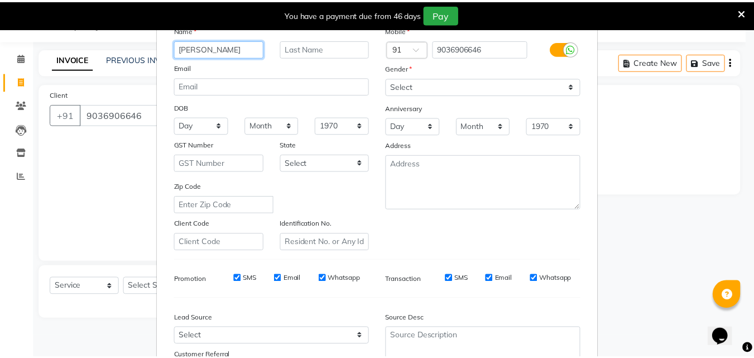
scroll to position [157, 0]
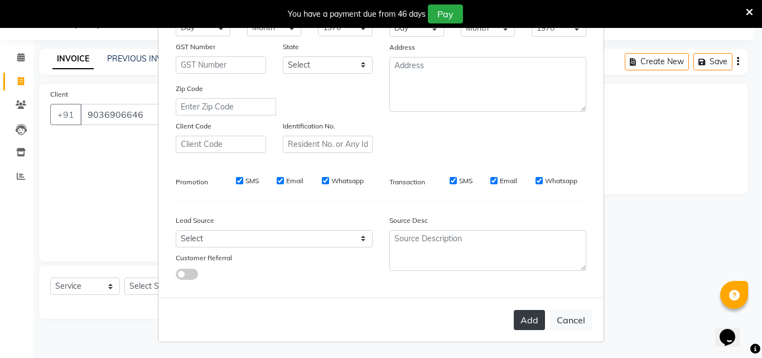
type input "[PERSON_NAME]"
click at [526, 320] on button "Add" at bounding box center [529, 320] width 31 height 20
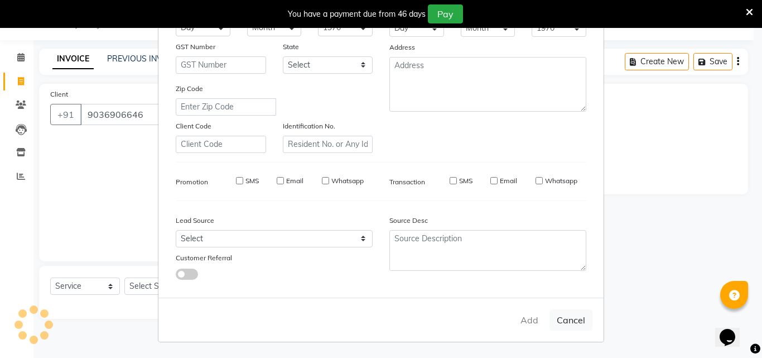
type input "90******46"
select select
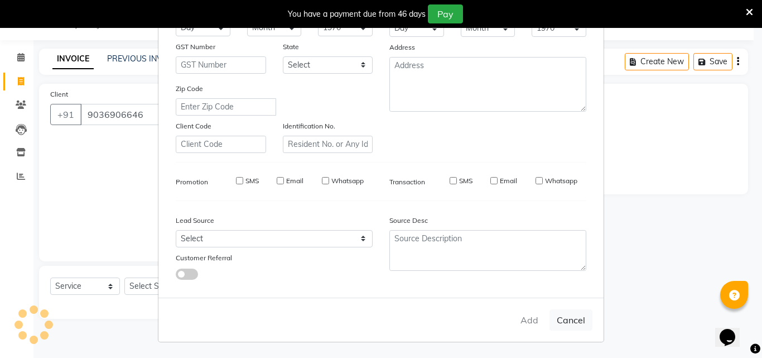
select select
checkbox input "false"
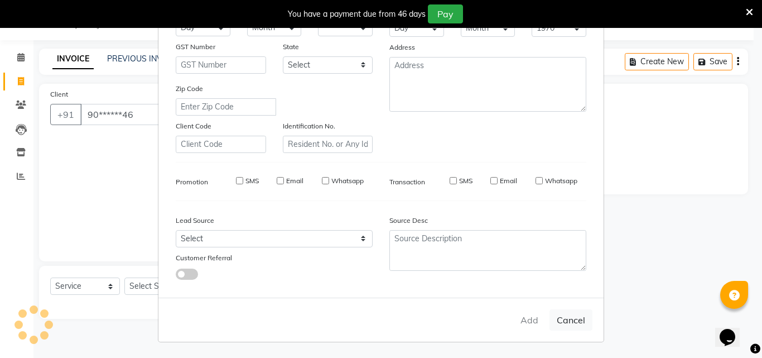
checkbox input "false"
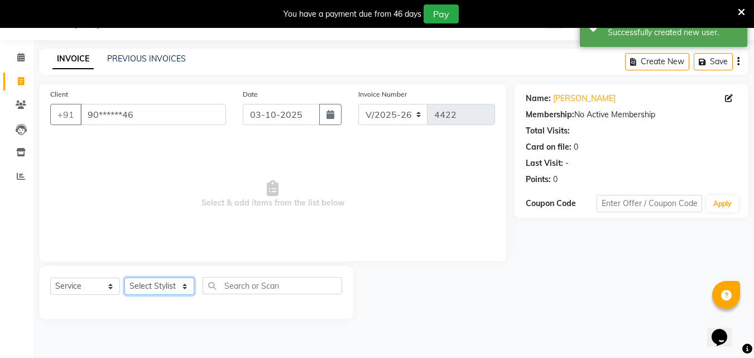
click at [175, 284] on select "Select Stylist Addiction Salon ANJALI BANSIKA [PERSON_NAME] [PERSON_NAME] [PERS…" at bounding box center [159, 285] width 70 height 17
select select "93081"
click at [124, 277] on select "Select Stylist Addiction Salon ANJALI BANSIKA [PERSON_NAME] [PERSON_NAME] [PERS…" at bounding box center [159, 285] width 70 height 17
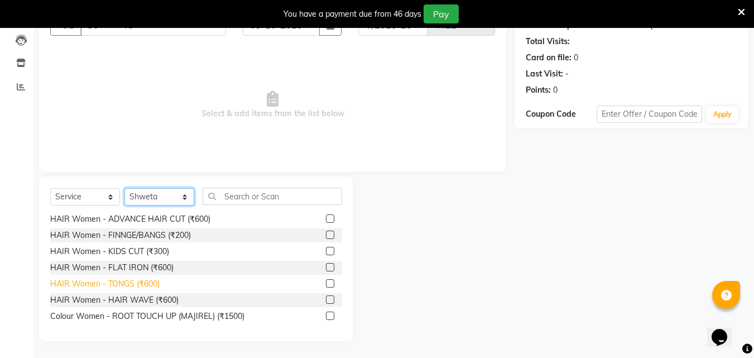
scroll to position [614, 0]
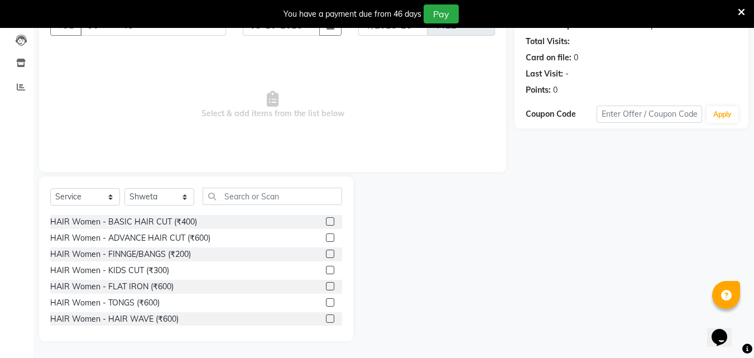
click at [326, 268] on label at bounding box center [330, 270] width 8 height 8
click at [326, 268] on input "checkbox" at bounding box center [329, 270] width 7 height 7
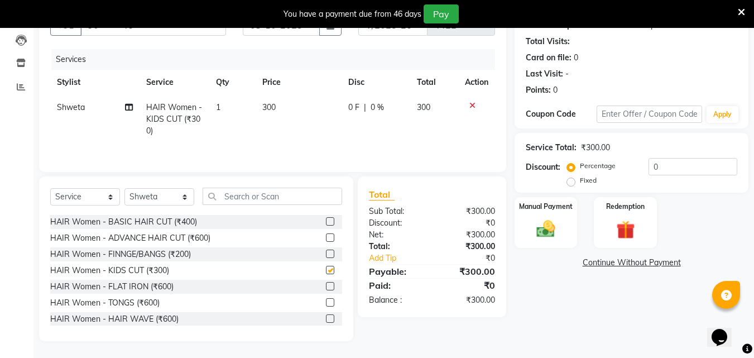
checkbox input "false"
click at [271, 108] on span "300" at bounding box center [268, 107] width 13 height 10
select select "93081"
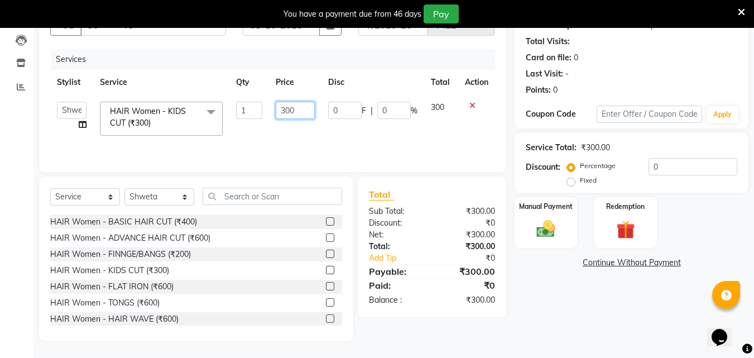
click at [295, 105] on input "300" at bounding box center [295, 110] width 39 height 17
type input "3"
type input "250"
click at [556, 222] on img at bounding box center [545, 229] width 31 height 22
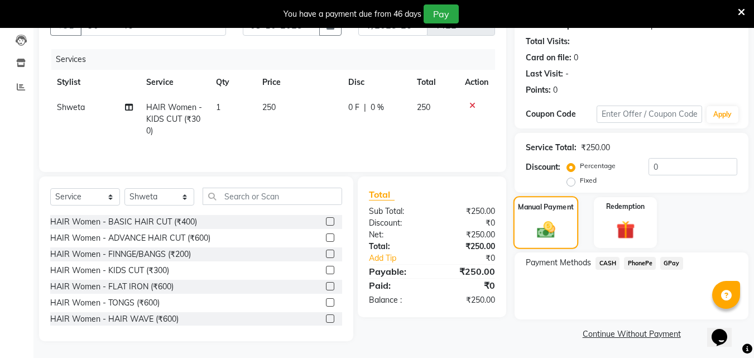
scroll to position [118, 0]
click at [637, 261] on span "PhonePe" at bounding box center [640, 262] width 32 height 13
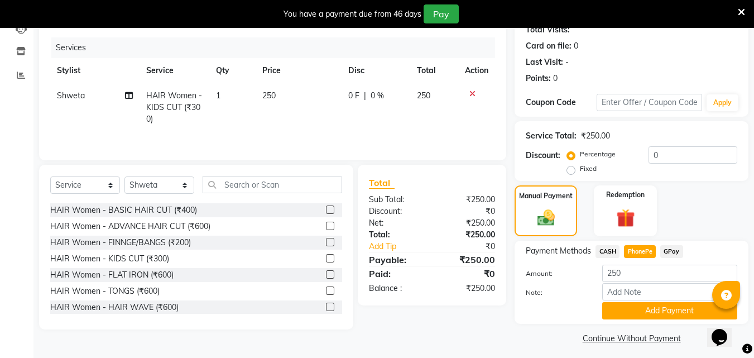
scroll to position [135, 0]
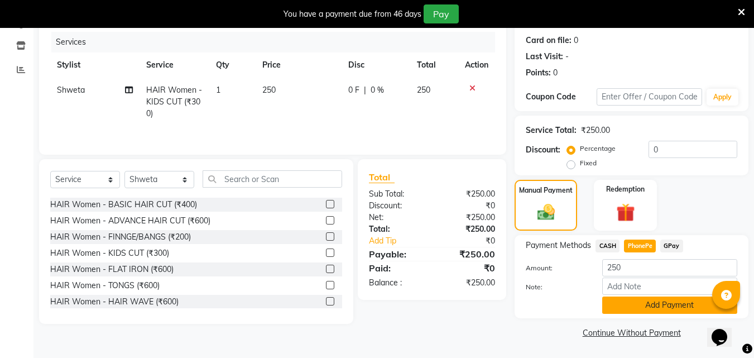
click at [642, 311] on button "Add Payment" at bounding box center [669, 304] width 135 height 17
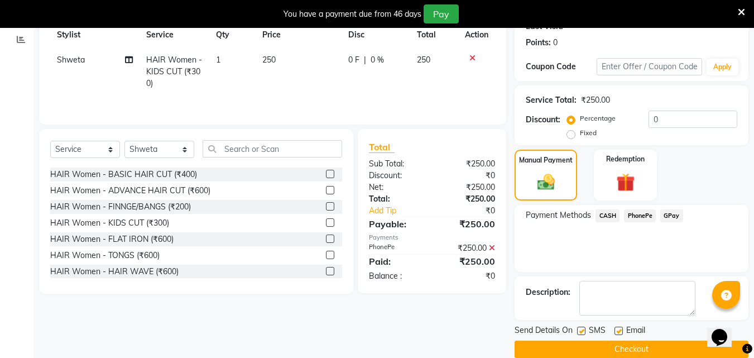
scroll to position [181, 0]
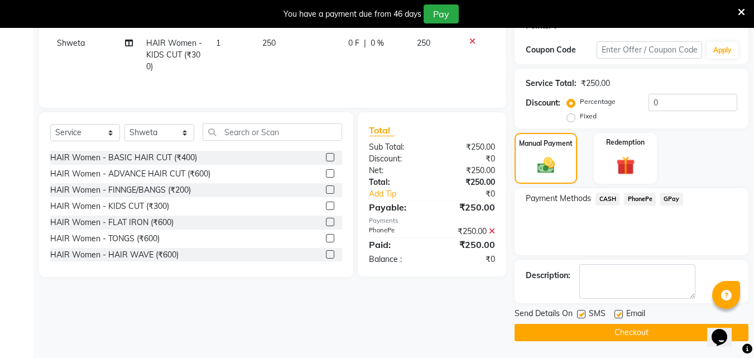
click at [643, 336] on button "Checkout" at bounding box center [632, 332] width 234 height 17
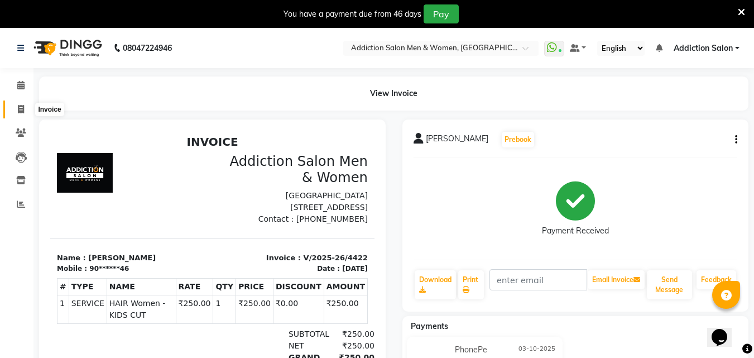
click at [23, 110] on icon at bounding box center [21, 109] width 6 height 8
select select "service"
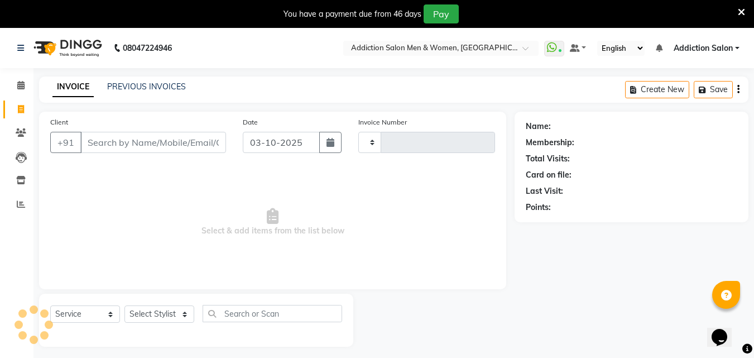
scroll to position [28, 0]
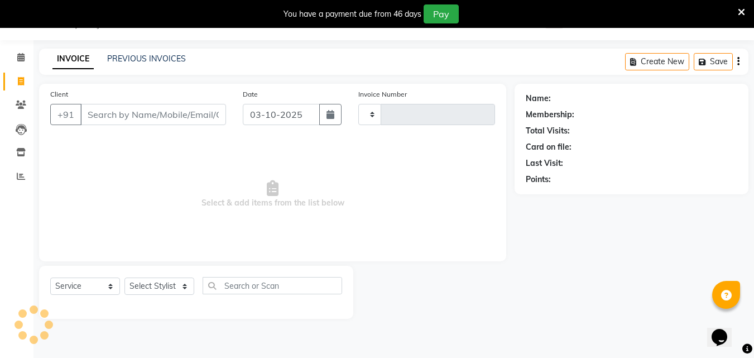
type input "4423"
select select "6595"
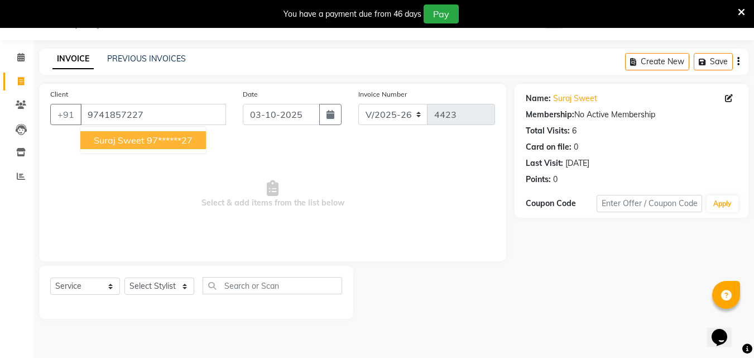
click at [135, 146] on button "Suraj Sweet 97******27" at bounding box center [143, 140] width 126 height 18
type input "97******27"
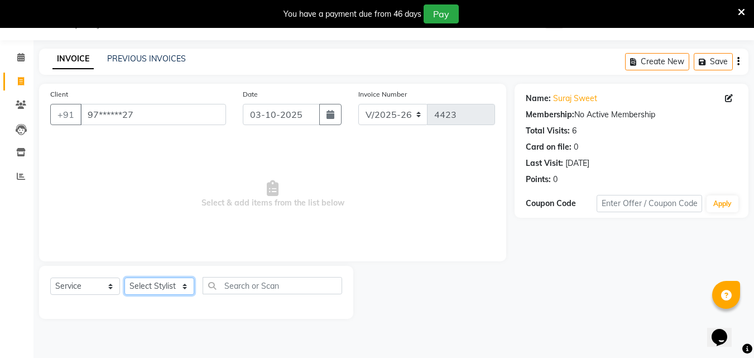
click at [163, 290] on select "Select Stylist Addiction Salon BANSIKA [PERSON_NAME] [PERSON_NAME] [PERSON_NAME…" at bounding box center [159, 285] width 70 height 17
select select "67107"
click at [124, 277] on select "Select Stylist Addiction Salon BANSIKA [PERSON_NAME] [PERSON_NAME] [PERSON_NAME…" at bounding box center [159, 285] width 70 height 17
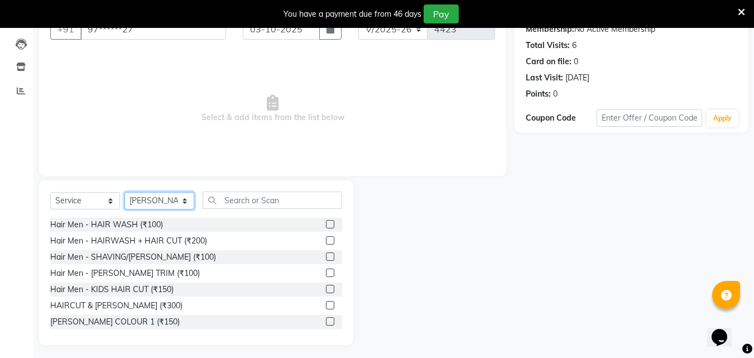
scroll to position [117, 0]
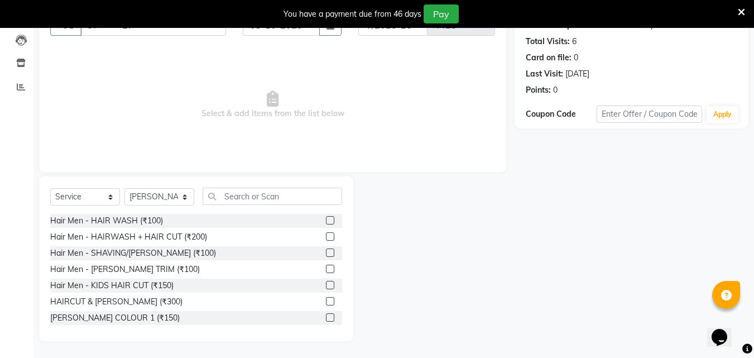
click at [326, 302] on label at bounding box center [330, 301] width 8 height 8
click at [326, 302] on input "checkbox" at bounding box center [329, 301] width 7 height 7
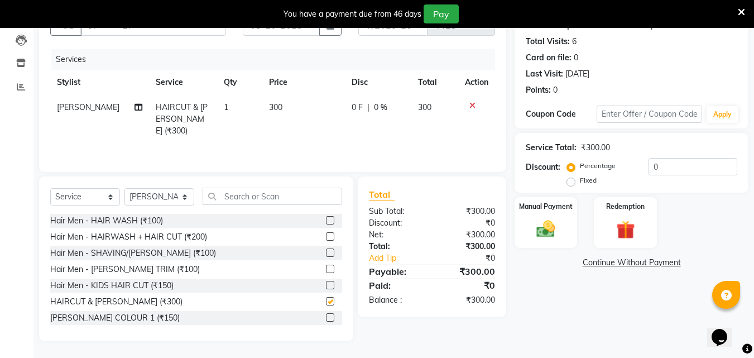
checkbox input "false"
click at [544, 236] on img at bounding box center [545, 229] width 31 height 22
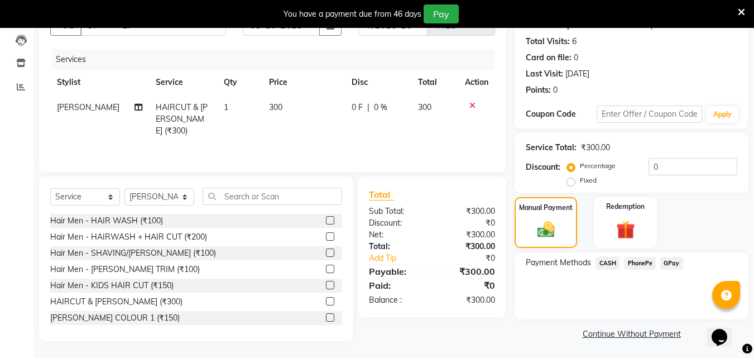
click at [644, 258] on span "PhonePe" at bounding box center [640, 263] width 32 height 13
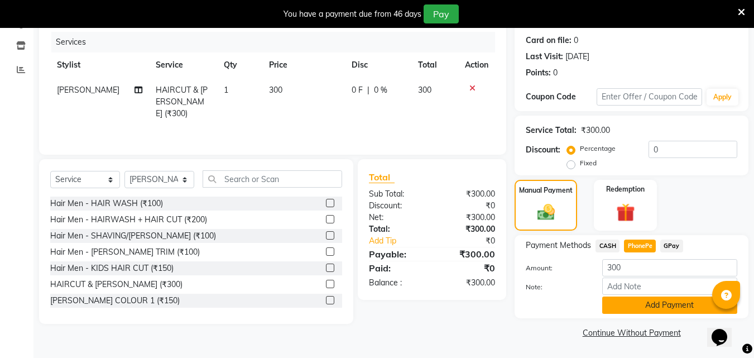
click at [641, 300] on button "Add Payment" at bounding box center [669, 304] width 135 height 17
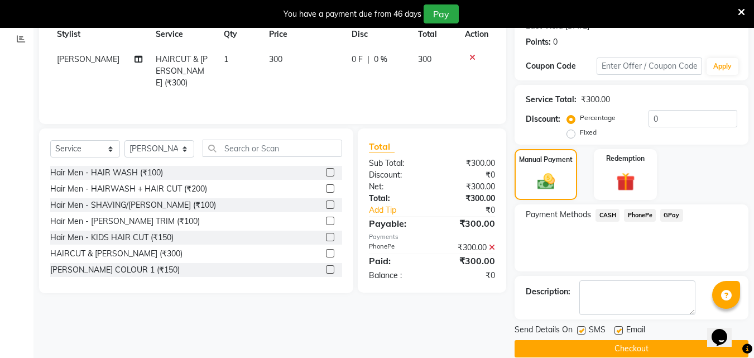
scroll to position [181, 0]
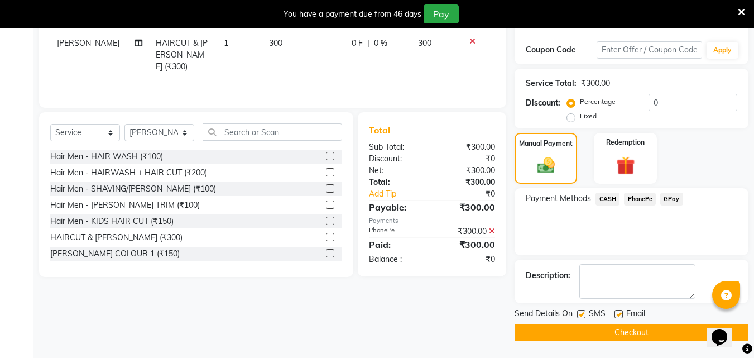
click at [641, 335] on button "Checkout" at bounding box center [632, 332] width 234 height 17
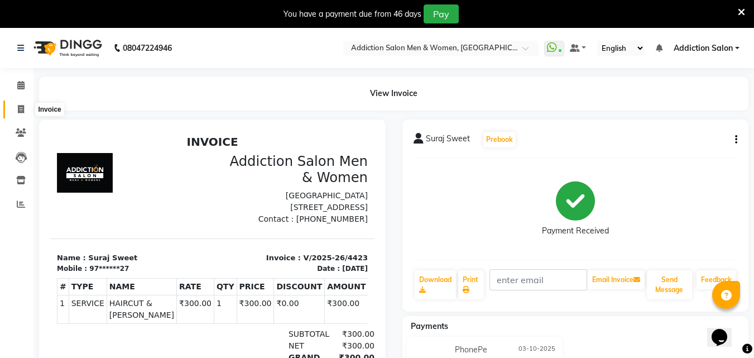
click at [21, 110] on icon at bounding box center [21, 109] width 6 height 8
select select "6595"
select select "service"
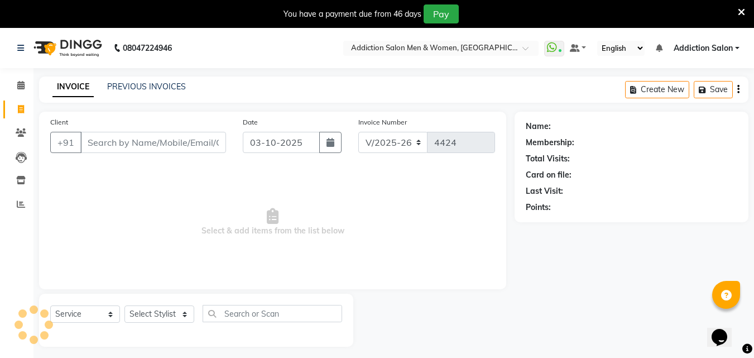
scroll to position [28, 0]
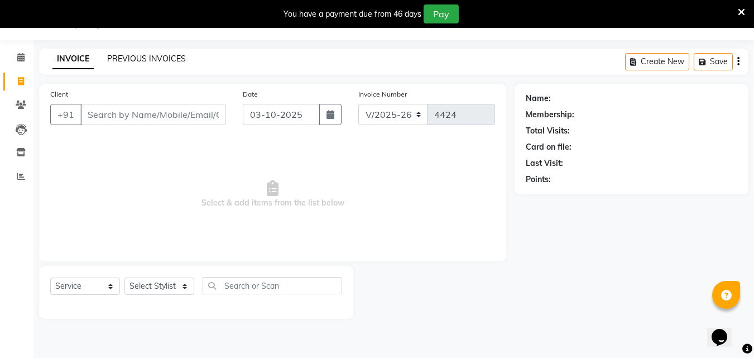
click at [119, 55] on link "PREVIOUS INVOICES" at bounding box center [146, 59] width 79 height 10
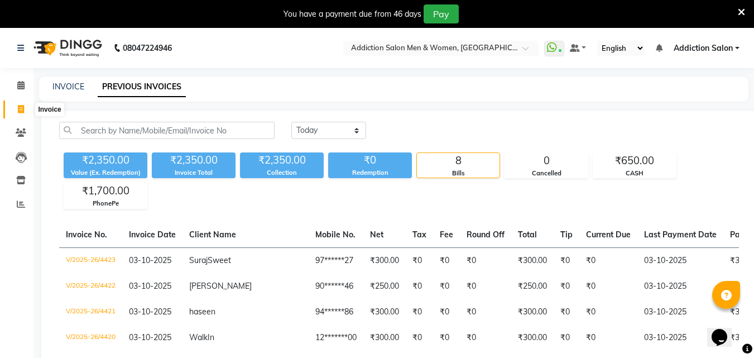
click at [16, 105] on span at bounding box center [21, 109] width 20 height 13
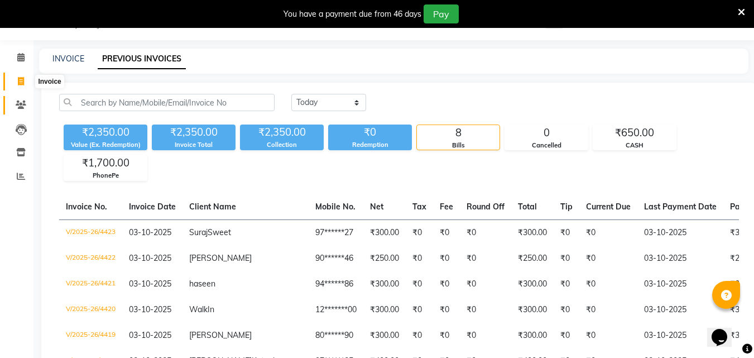
select select "service"
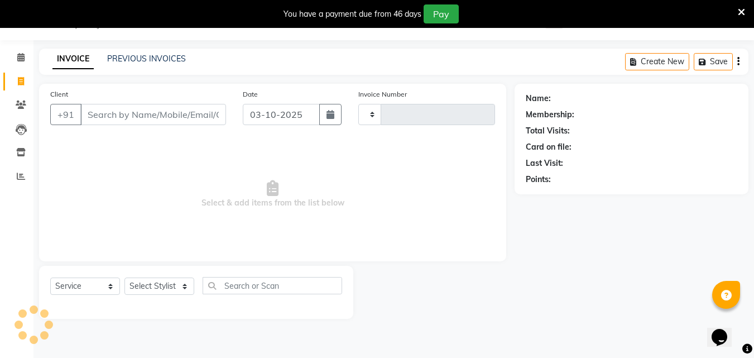
type input "4424"
select select "6595"
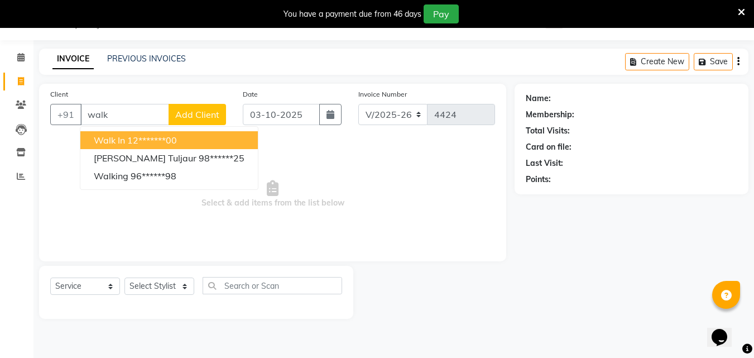
click at [105, 136] on span "Walk In" at bounding box center [109, 140] width 31 height 11
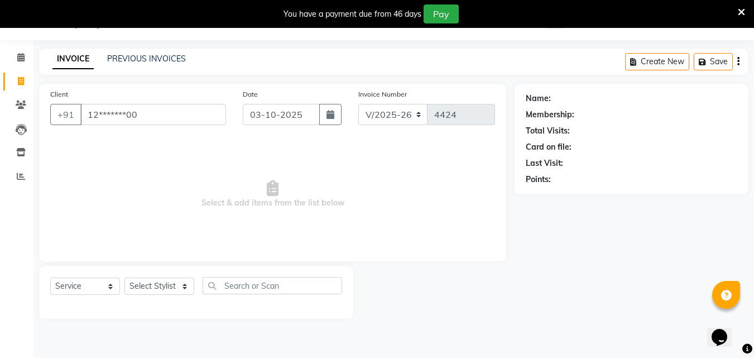
type input "12*******00"
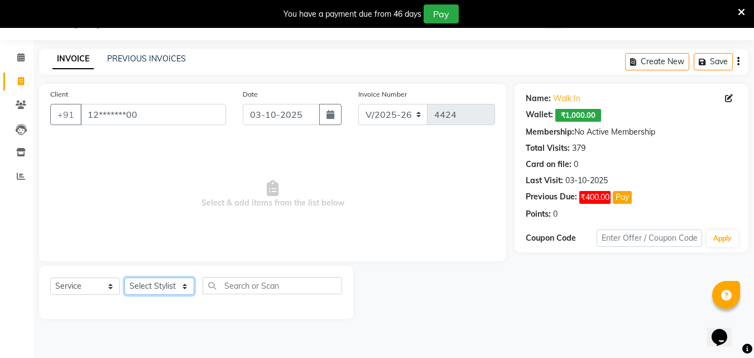
click at [148, 286] on select "Select Stylist Addiction Salon BANSIKA [PERSON_NAME] [PERSON_NAME] [PERSON_NAME…" at bounding box center [159, 285] width 70 height 17
select select "86847"
click at [124, 277] on select "Select Stylist Addiction Salon BANSIKA [PERSON_NAME] [PERSON_NAME] [PERSON_NAME…" at bounding box center [159, 285] width 70 height 17
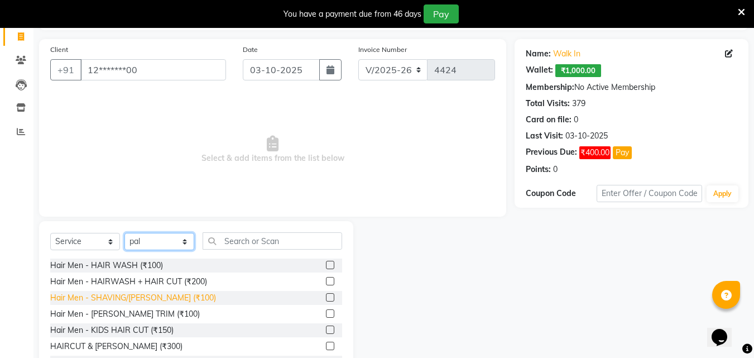
scroll to position [117, 0]
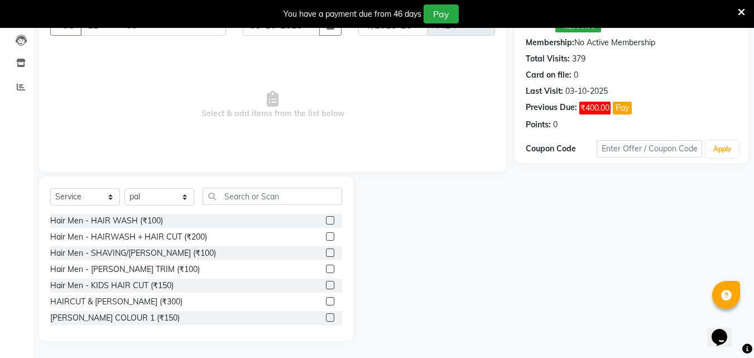
click at [326, 234] on label at bounding box center [330, 236] width 8 height 8
click at [326, 234] on input "checkbox" at bounding box center [329, 236] width 7 height 7
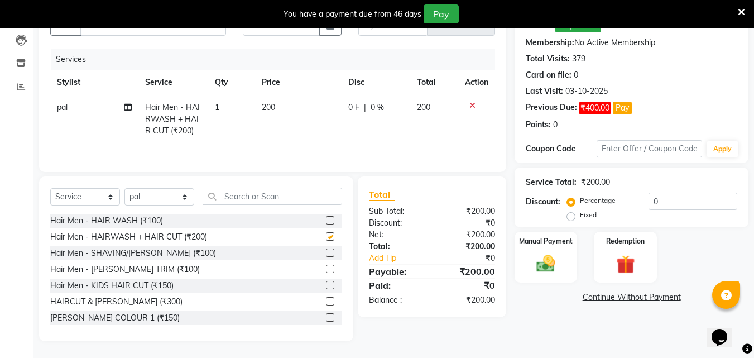
checkbox input "false"
click at [522, 268] on div "Manual Payment" at bounding box center [546, 257] width 65 height 53
click at [600, 296] on span "CASH" at bounding box center [608, 297] width 24 height 13
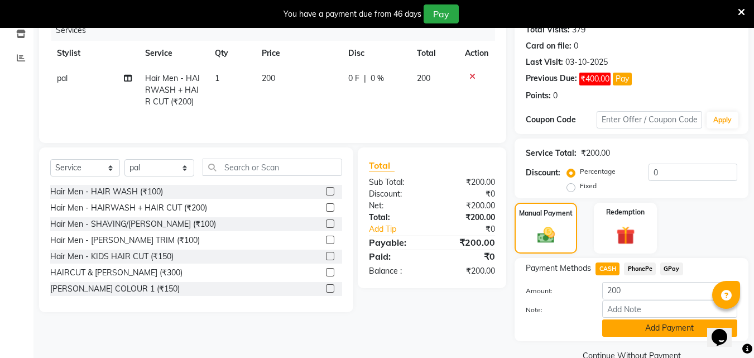
scroll to position [169, 0]
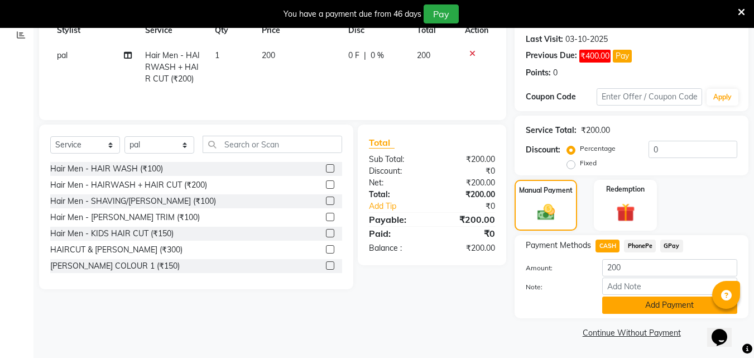
click at [604, 309] on button "Add Payment" at bounding box center [669, 304] width 135 height 17
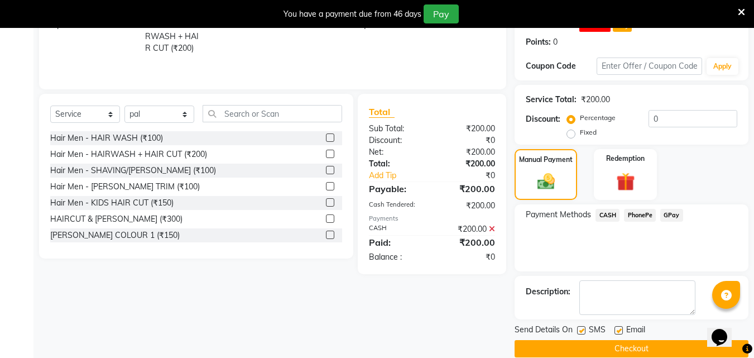
scroll to position [216, 0]
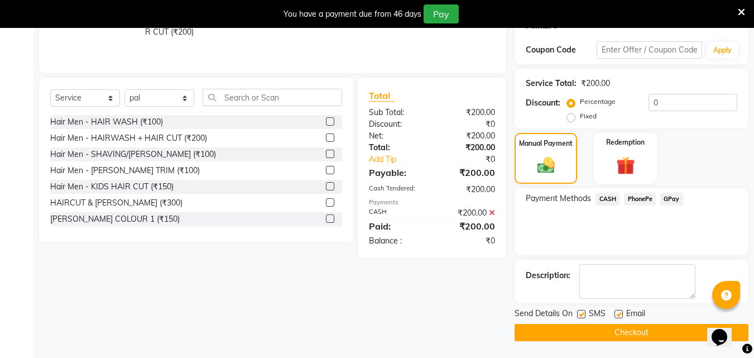
click at [667, 323] on div "Send Details On SMS Email Checkout" at bounding box center [632, 324] width 234 height 33
click at [667, 327] on button "Checkout" at bounding box center [632, 332] width 234 height 17
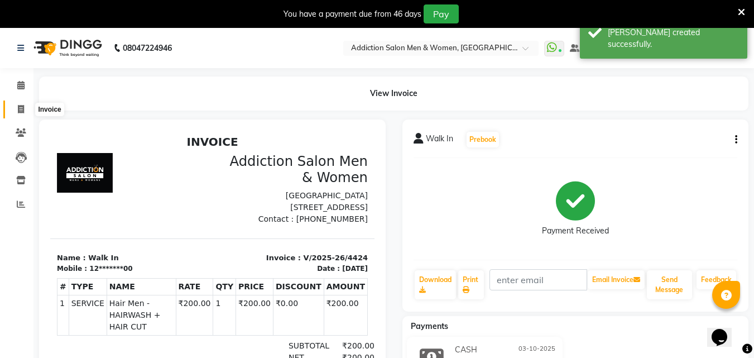
click at [22, 114] on span at bounding box center [21, 109] width 20 height 13
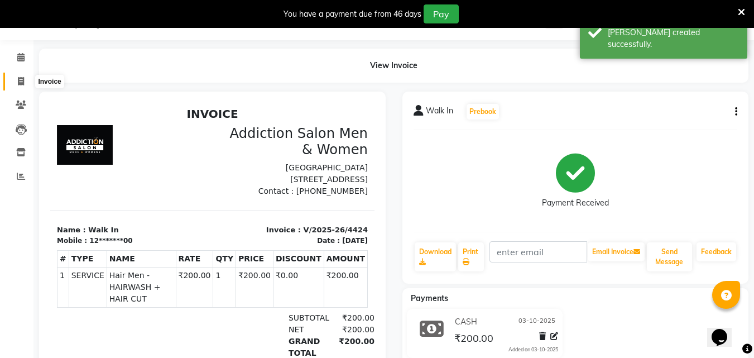
select select "service"
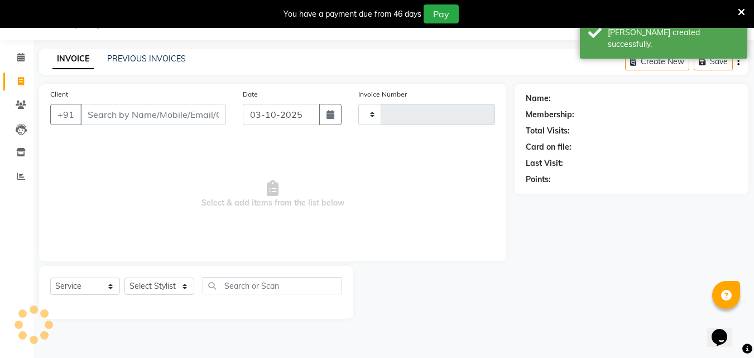
type input "4425"
select select "6595"
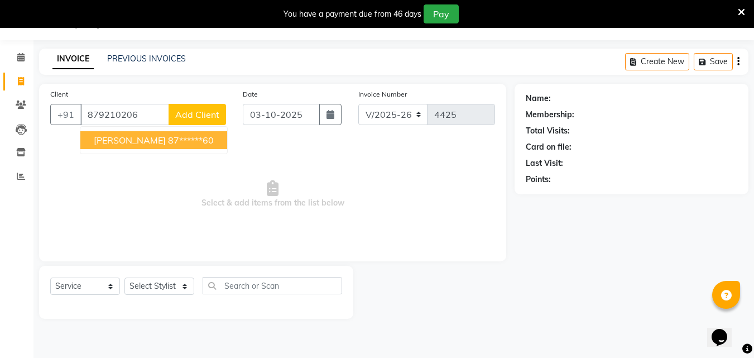
click at [105, 135] on span "[PERSON_NAME]" at bounding box center [130, 140] width 72 height 11
type input "87******60"
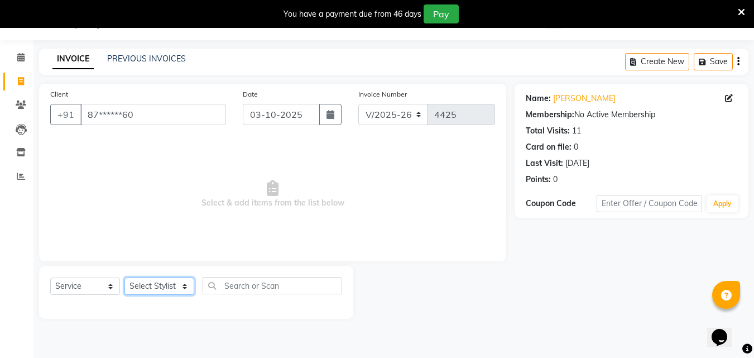
click at [175, 284] on select "Select Stylist Addiction Salon BANSIKA [PERSON_NAME] [PERSON_NAME] [PERSON_NAME…" at bounding box center [159, 285] width 70 height 17
select select "61697"
click at [124, 277] on select "Select Stylist Addiction Salon BANSIKA [PERSON_NAME] [PERSON_NAME] [PERSON_NAME…" at bounding box center [159, 285] width 70 height 17
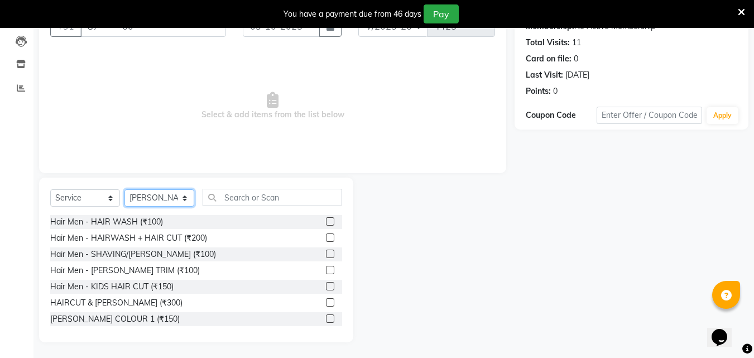
scroll to position [117, 0]
click at [326, 300] on label at bounding box center [330, 301] width 8 height 8
click at [326, 300] on input "checkbox" at bounding box center [329, 301] width 7 height 7
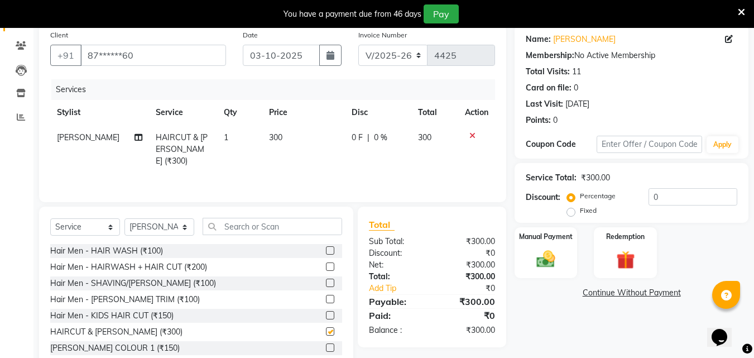
checkbox input "false"
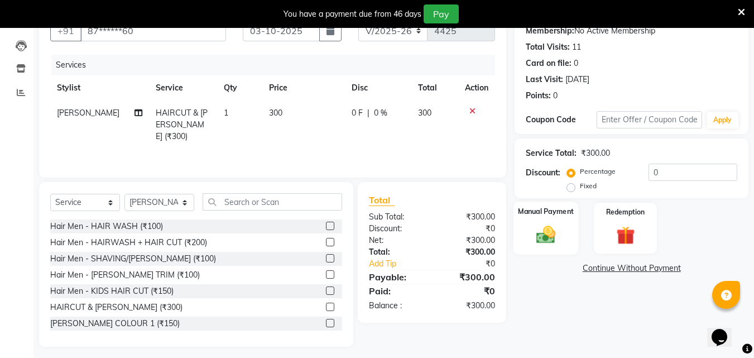
click at [558, 245] on img at bounding box center [545, 234] width 31 height 22
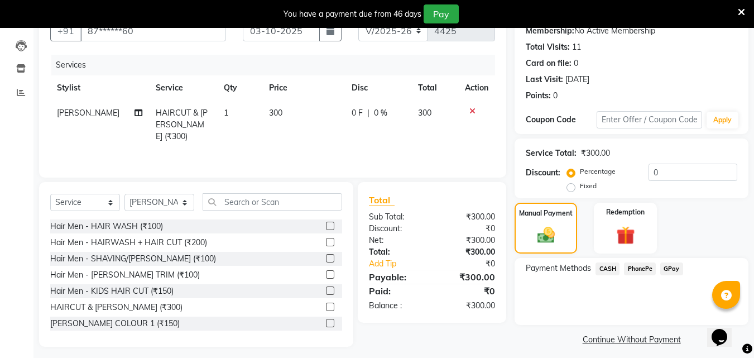
click at [625, 266] on span "PhonePe" at bounding box center [640, 268] width 32 height 13
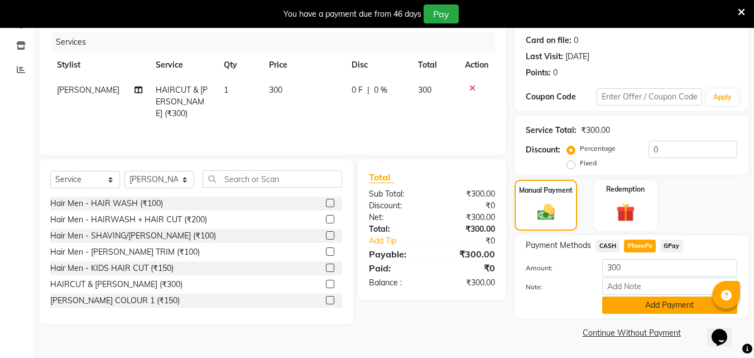
click at [643, 309] on button "Add Payment" at bounding box center [669, 304] width 135 height 17
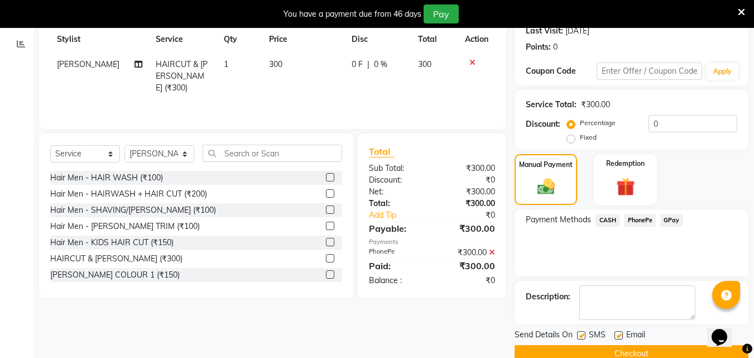
scroll to position [181, 0]
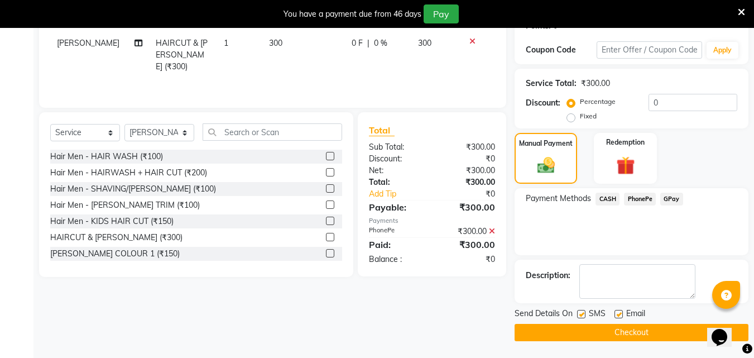
click at [648, 330] on button "Checkout" at bounding box center [632, 332] width 234 height 17
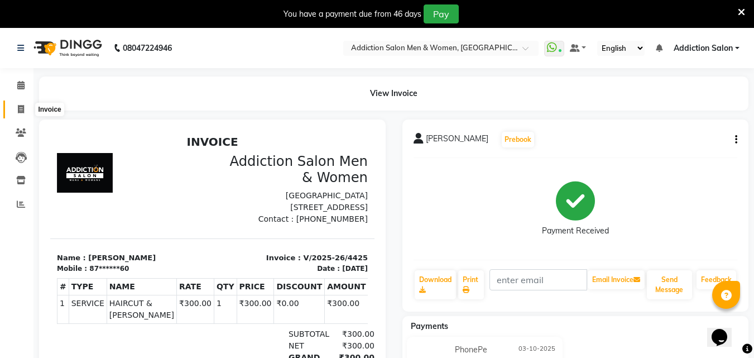
click at [19, 105] on icon at bounding box center [21, 109] width 6 height 8
select select "service"
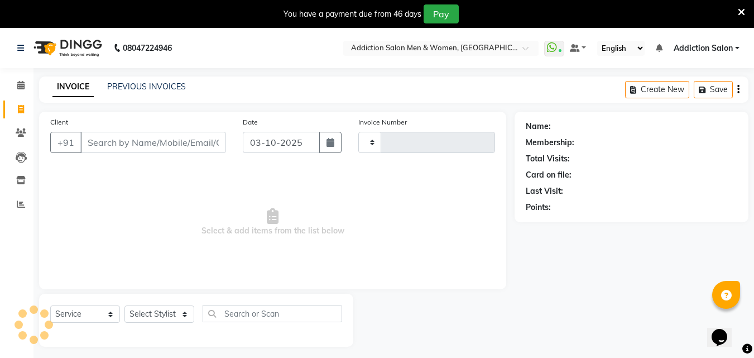
type input "4426"
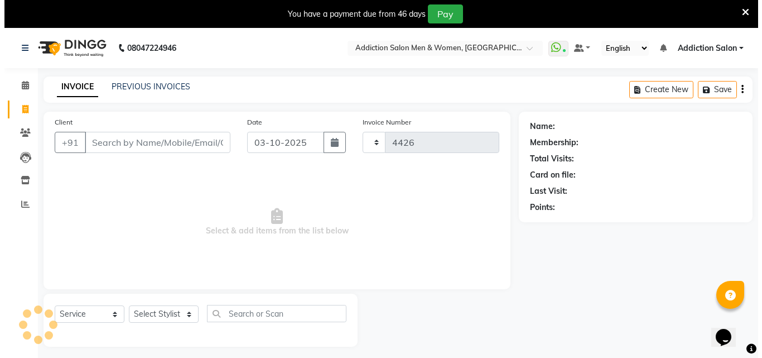
scroll to position [28, 0]
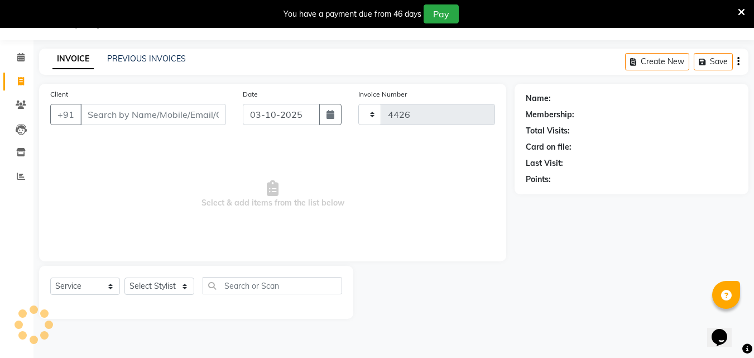
select select "6595"
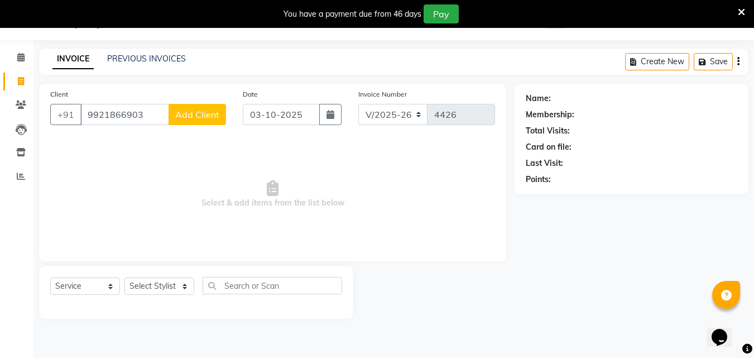
type input "9921866903"
click at [180, 118] on span "Add Client" at bounding box center [197, 114] width 44 height 11
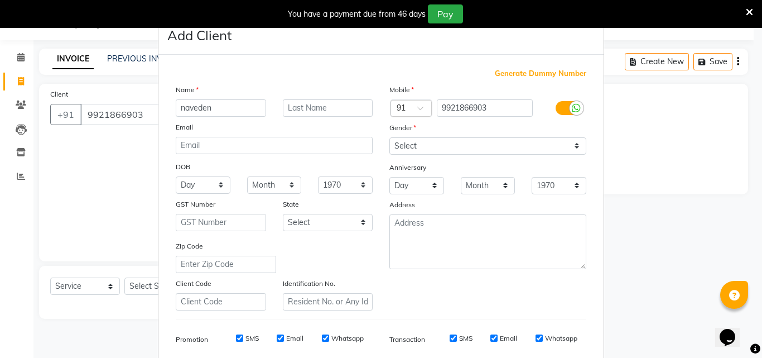
type input "naveden"
click at [401, 141] on select "Select [DEMOGRAPHIC_DATA] [DEMOGRAPHIC_DATA] Other Prefer Not To Say" at bounding box center [488, 145] width 197 height 17
select select "[DEMOGRAPHIC_DATA]"
click at [390, 137] on select "Select [DEMOGRAPHIC_DATA] [DEMOGRAPHIC_DATA] Other Prefer Not To Say" at bounding box center [488, 145] width 197 height 17
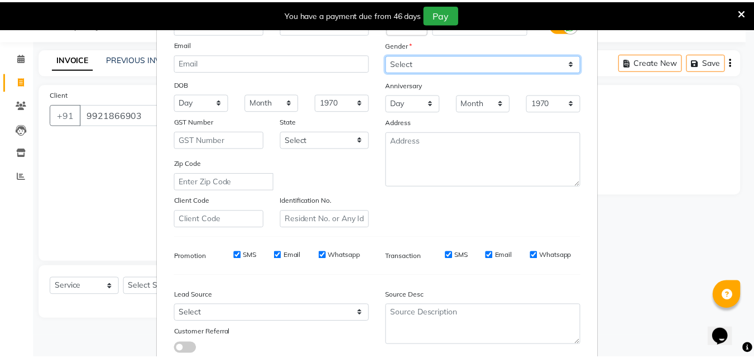
scroll to position [157, 0]
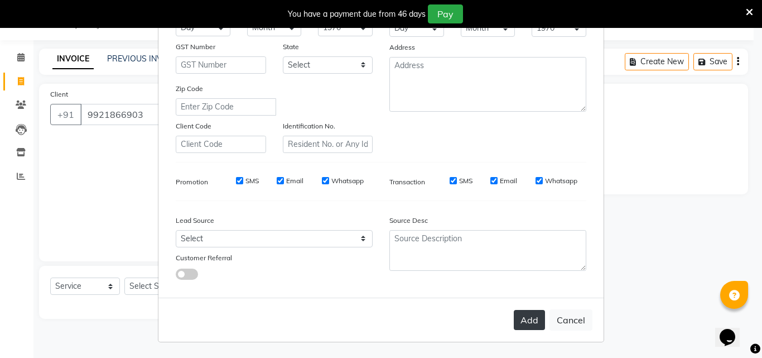
click at [522, 314] on button "Add" at bounding box center [529, 320] width 31 height 20
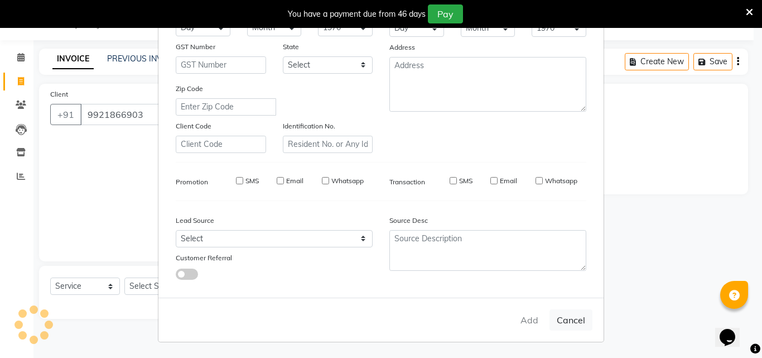
type input "99******03"
select select
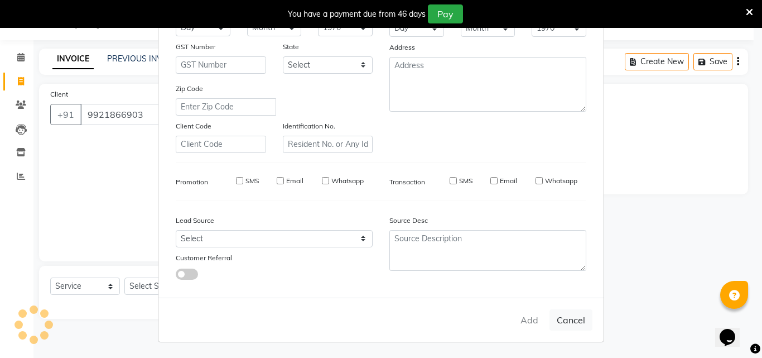
select select
checkbox input "false"
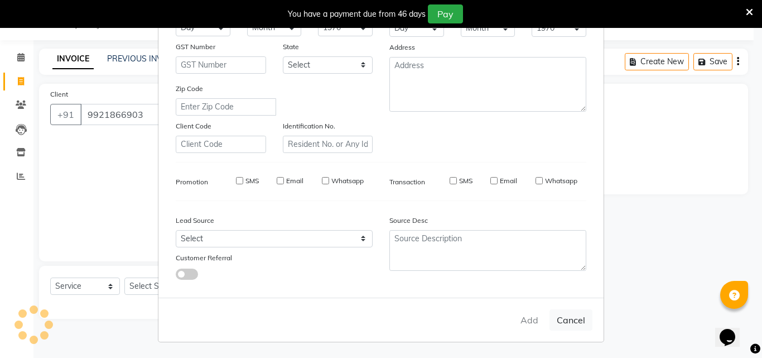
checkbox input "false"
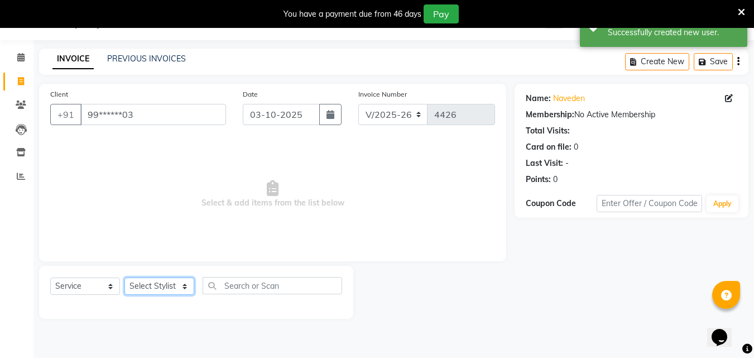
click at [135, 287] on select "Select Stylist Addiction Salon BANSIKA [PERSON_NAME] [PERSON_NAME] [PERSON_NAME…" at bounding box center [159, 285] width 70 height 17
select select "86847"
click at [124, 277] on select "Select Stylist Addiction Salon BANSIKA [PERSON_NAME] [PERSON_NAME] [PERSON_NAME…" at bounding box center [159, 285] width 70 height 17
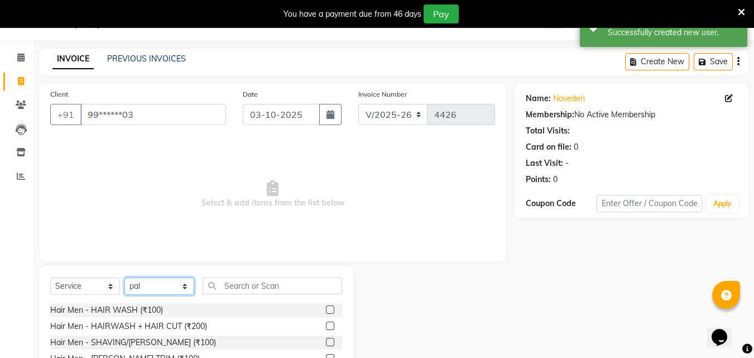
scroll to position [117, 0]
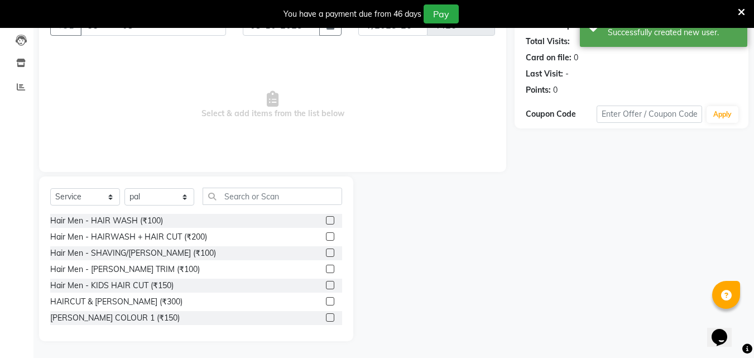
click at [326, 305] on label at bounding box center [330, 301] width 8 height 8
click at [326, 305] on input "checkbox" at bounding box center [329, 301] width 7 height 7
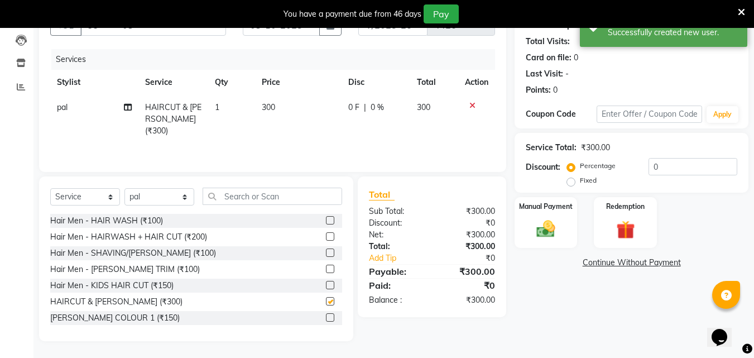
checkbox input "false"
click at [531, 241] on div "Manual Payment" at bounding box center [546, 222] width 65 height 53
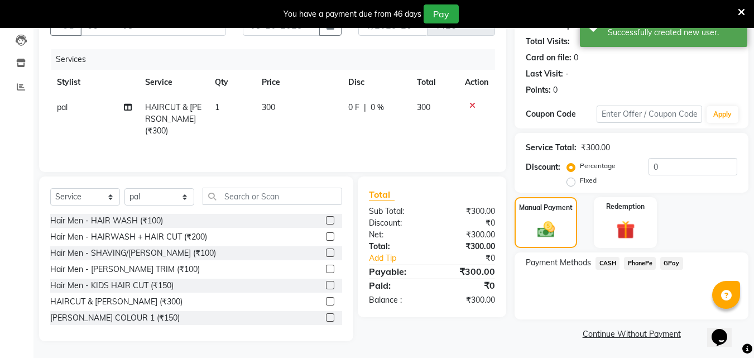
click at [603, 261] on span "CASH" at bounding box center [608, 263] width 24 height 13
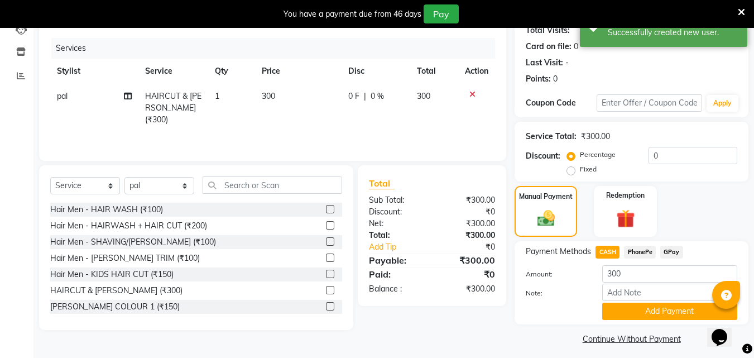
scroll to position [135, 0]
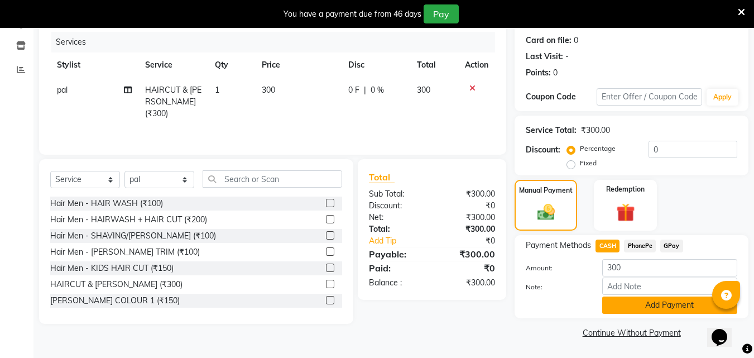
click at [651, 313] on button "Add Payment" at bounding box center [669, 304] width 135 height 17
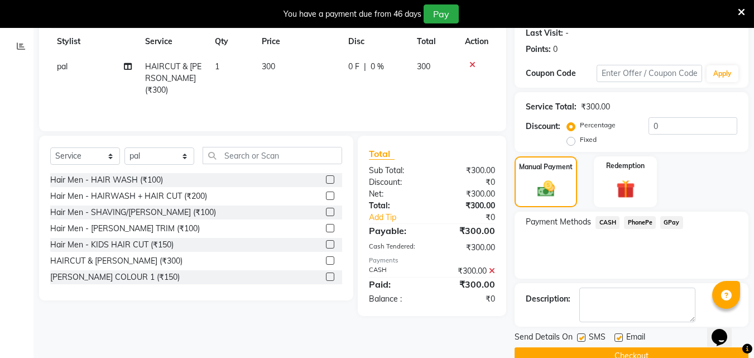
scroll to position [181, 0]
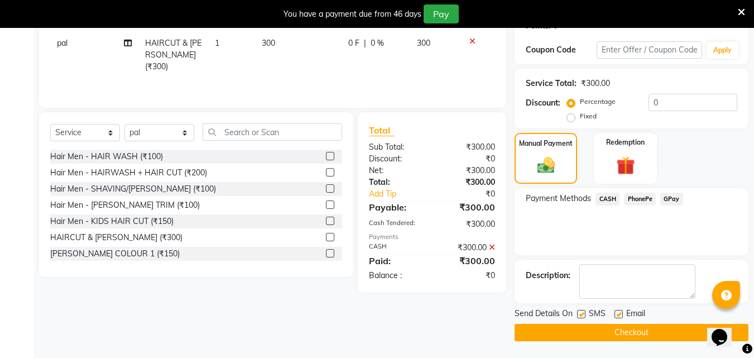
click at [658, 329] on button "Checkout" at bounding box center [632, 332] width 234 height 17
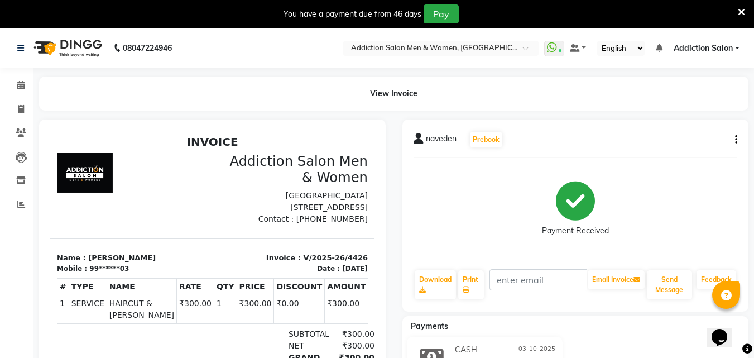
click at [735, 140] on icon "button" at bounding box center [736, 140] width 2 height 1
click at [678, 159] on div "Edit Invoice" at bounding box center [680, 161] width 76 height 14
select select "service"
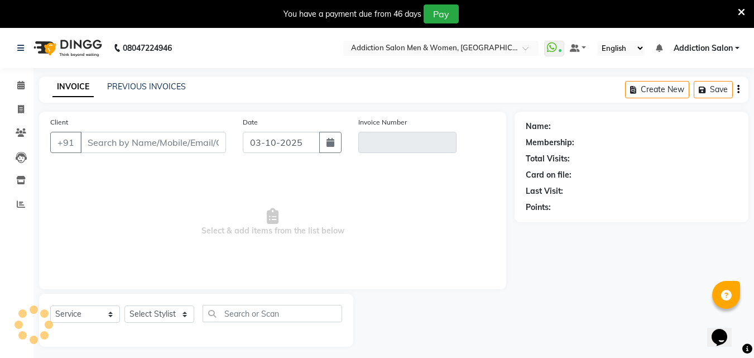
scroll to position [28, 0]
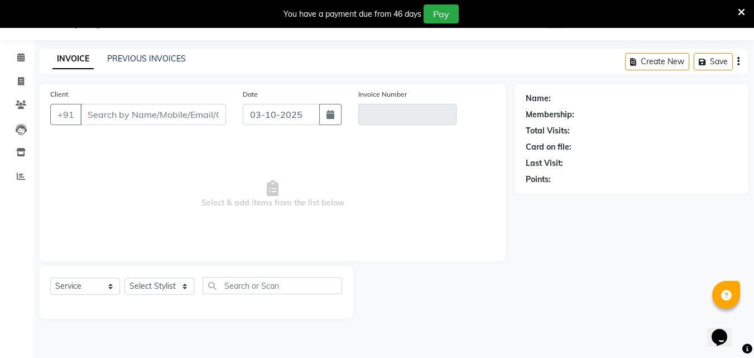
type input "99******03"
type input "V/2025-26/4426"
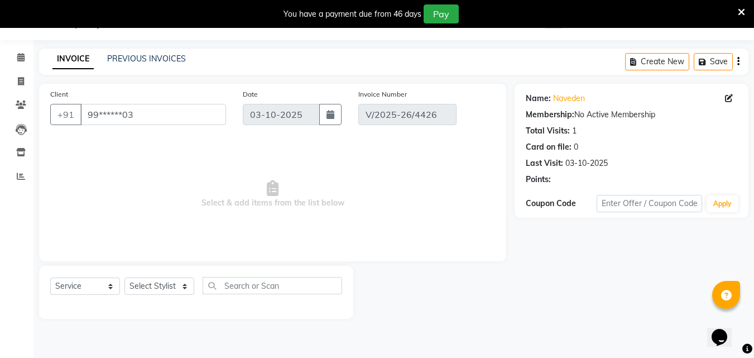
select select "select"
